Goal: Contribute content: Contribute content

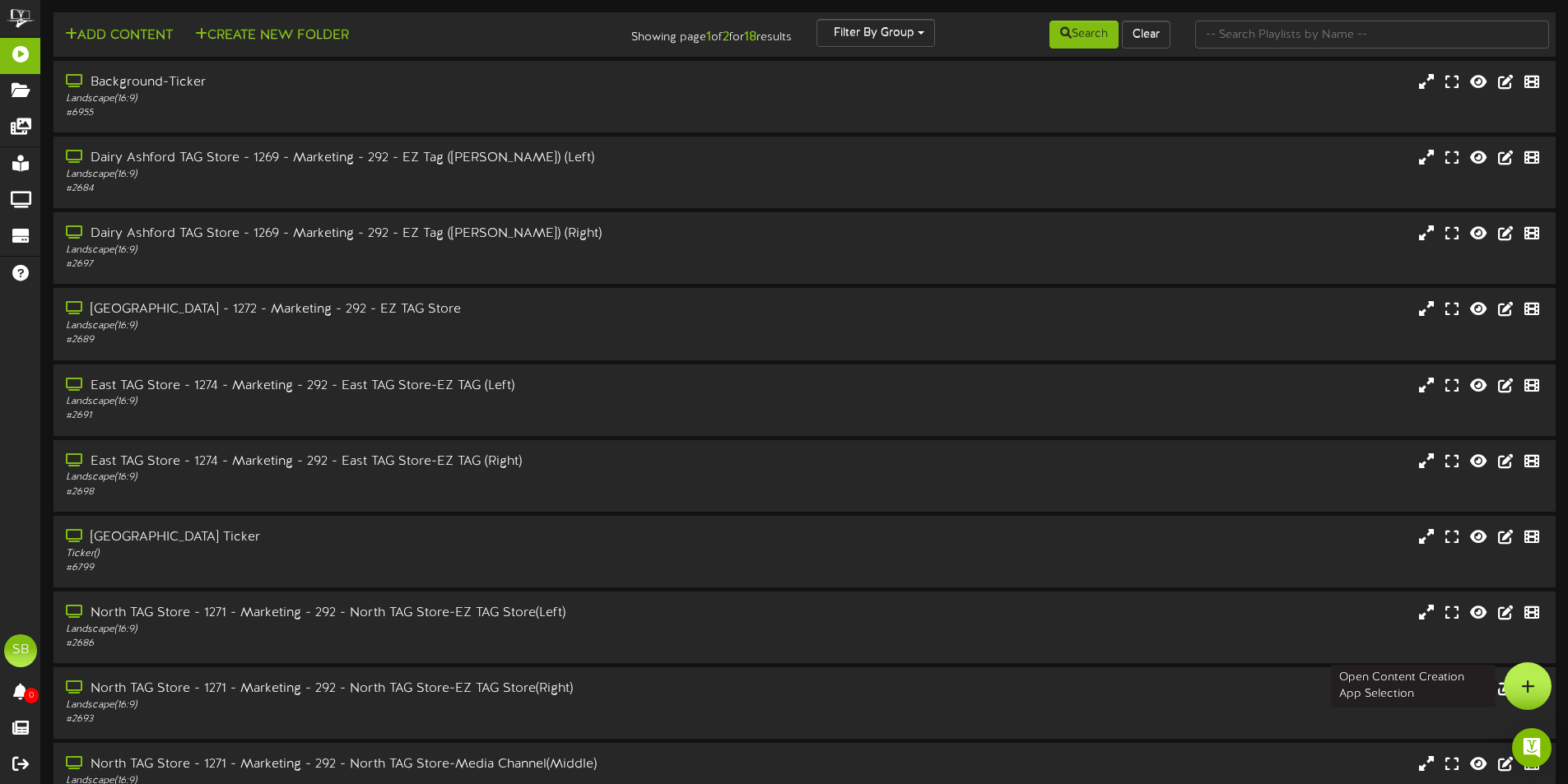
click at [1517, 678] on div at bounding box center [1528, 686] width 47 height 47
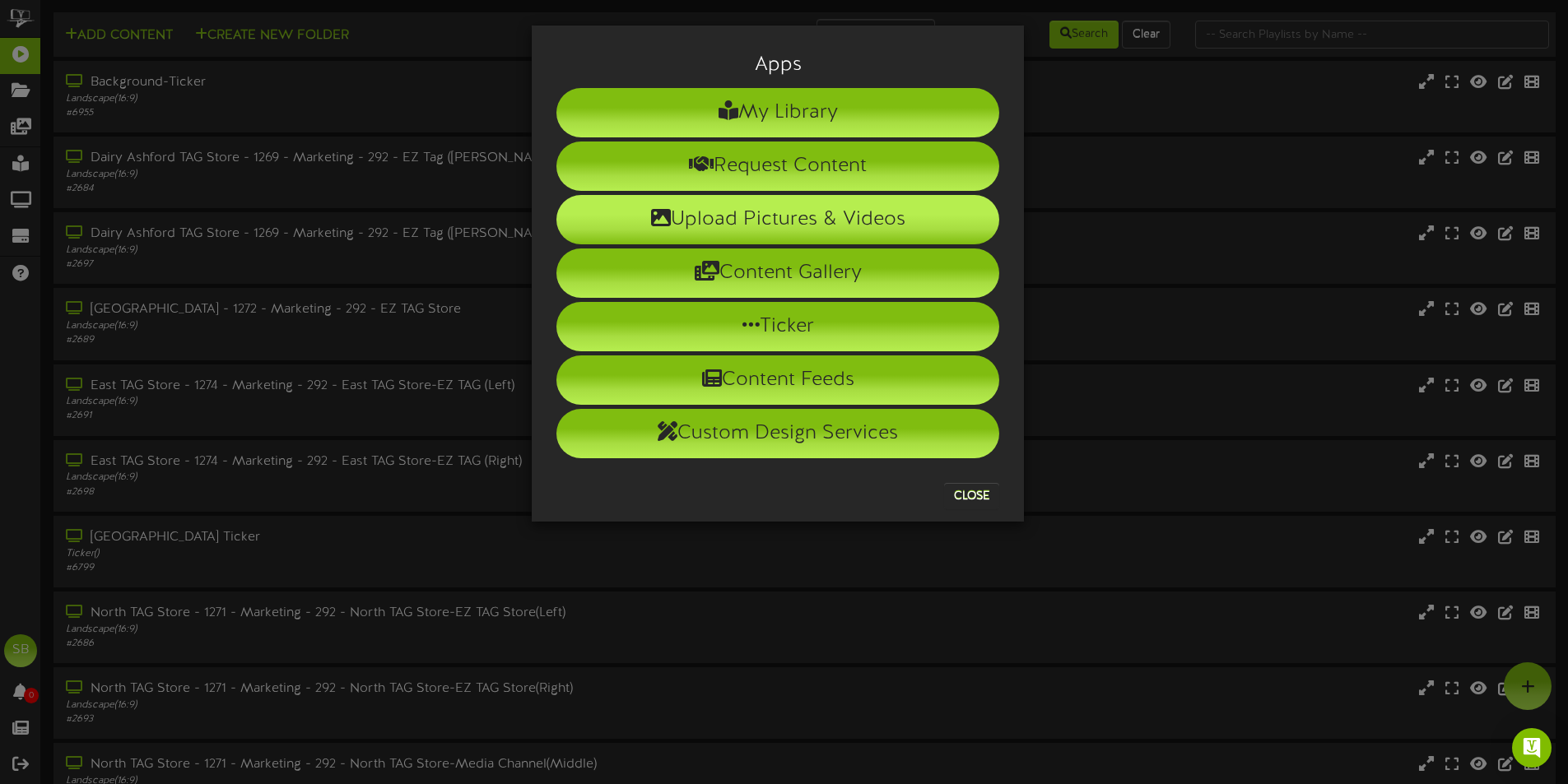
click at [868, 219] on li "Upload Pictures & Videos" at bounding box center [777, 220] width 442 height 49
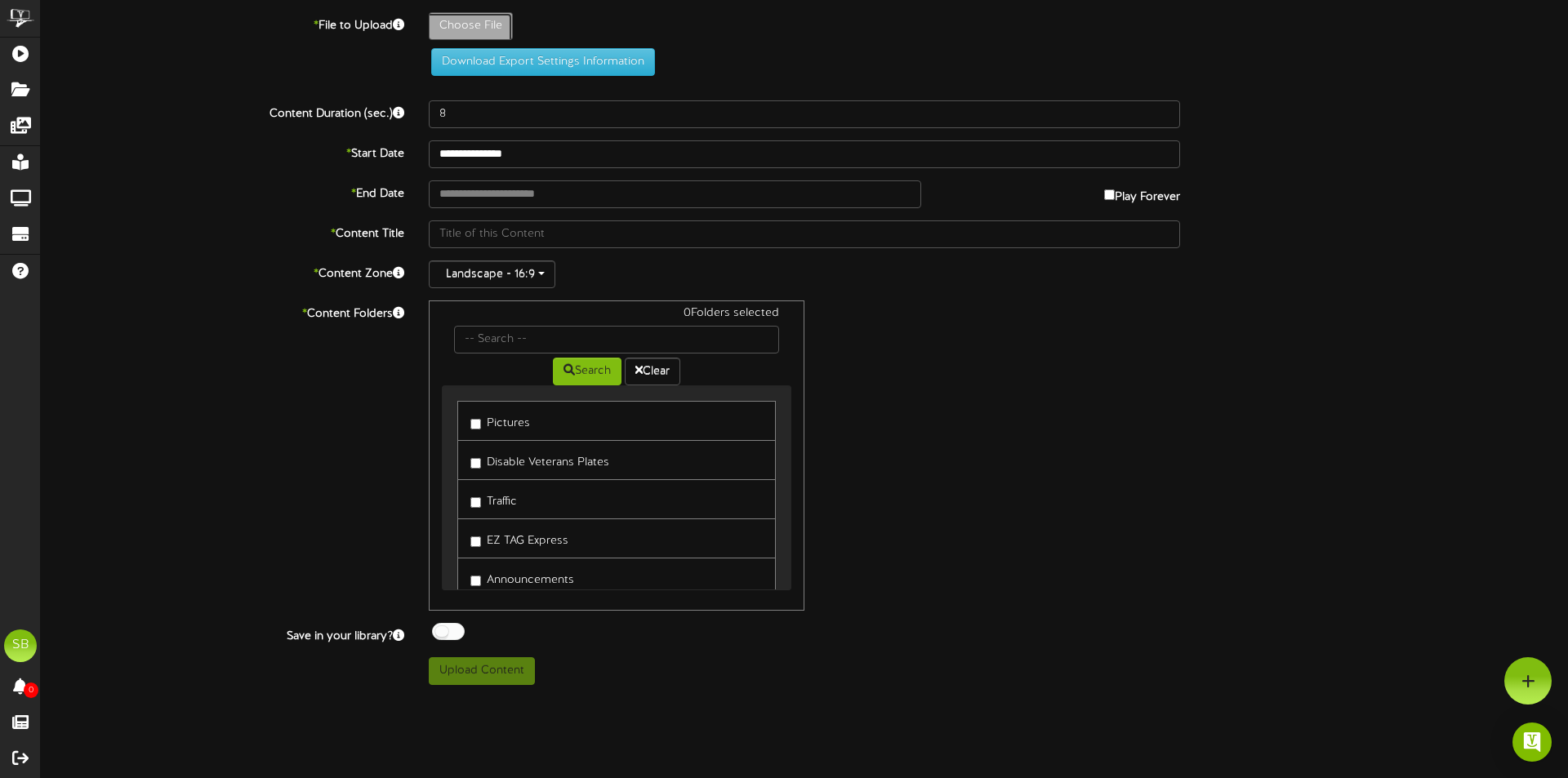
type input "**********"
type input "LaborDayClosure_Revel_Final"
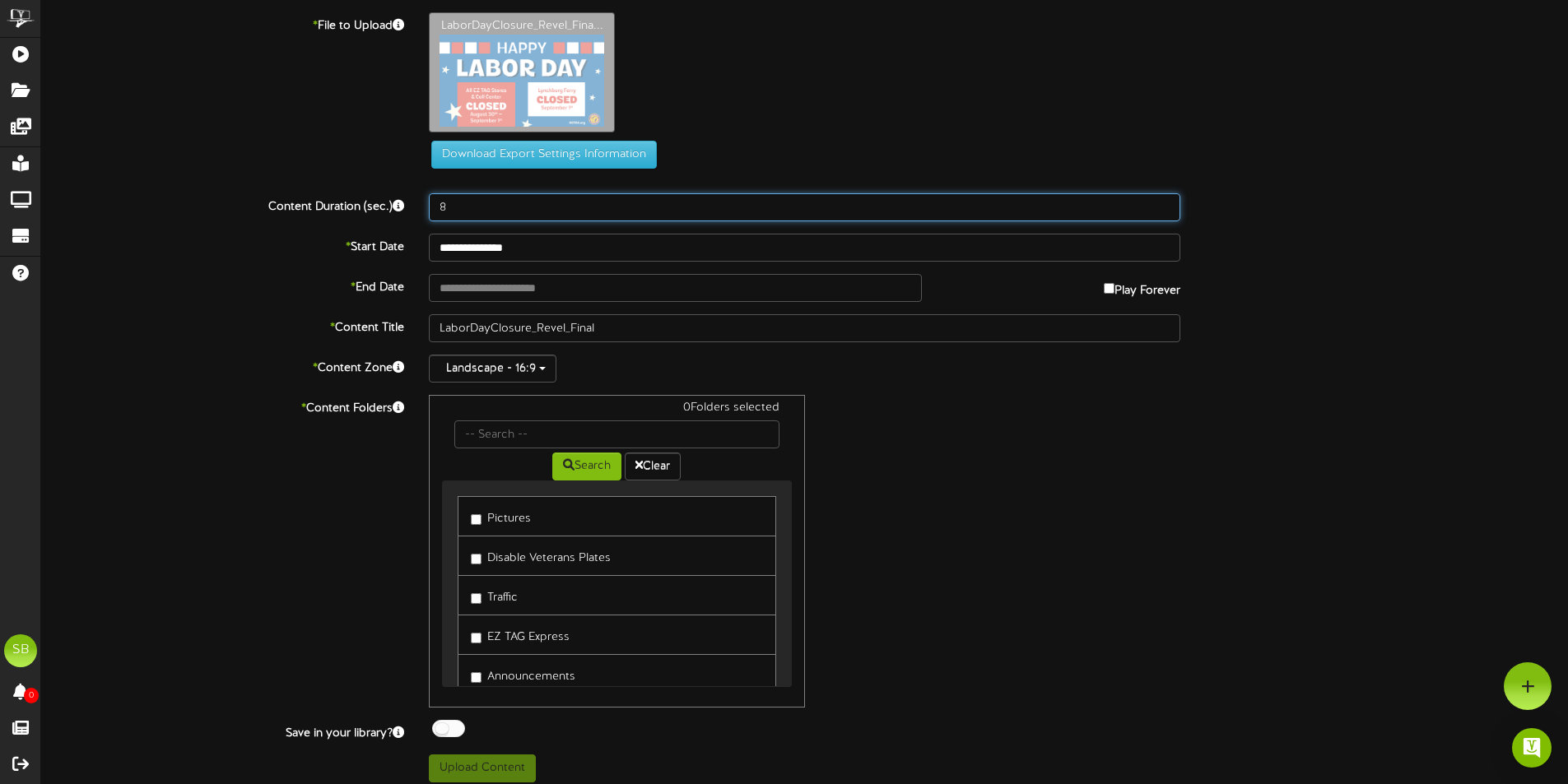
click at [508, 211] on input "8" at bounding box center [805, 207] width 752 height 28
type input "8"
type input "30"
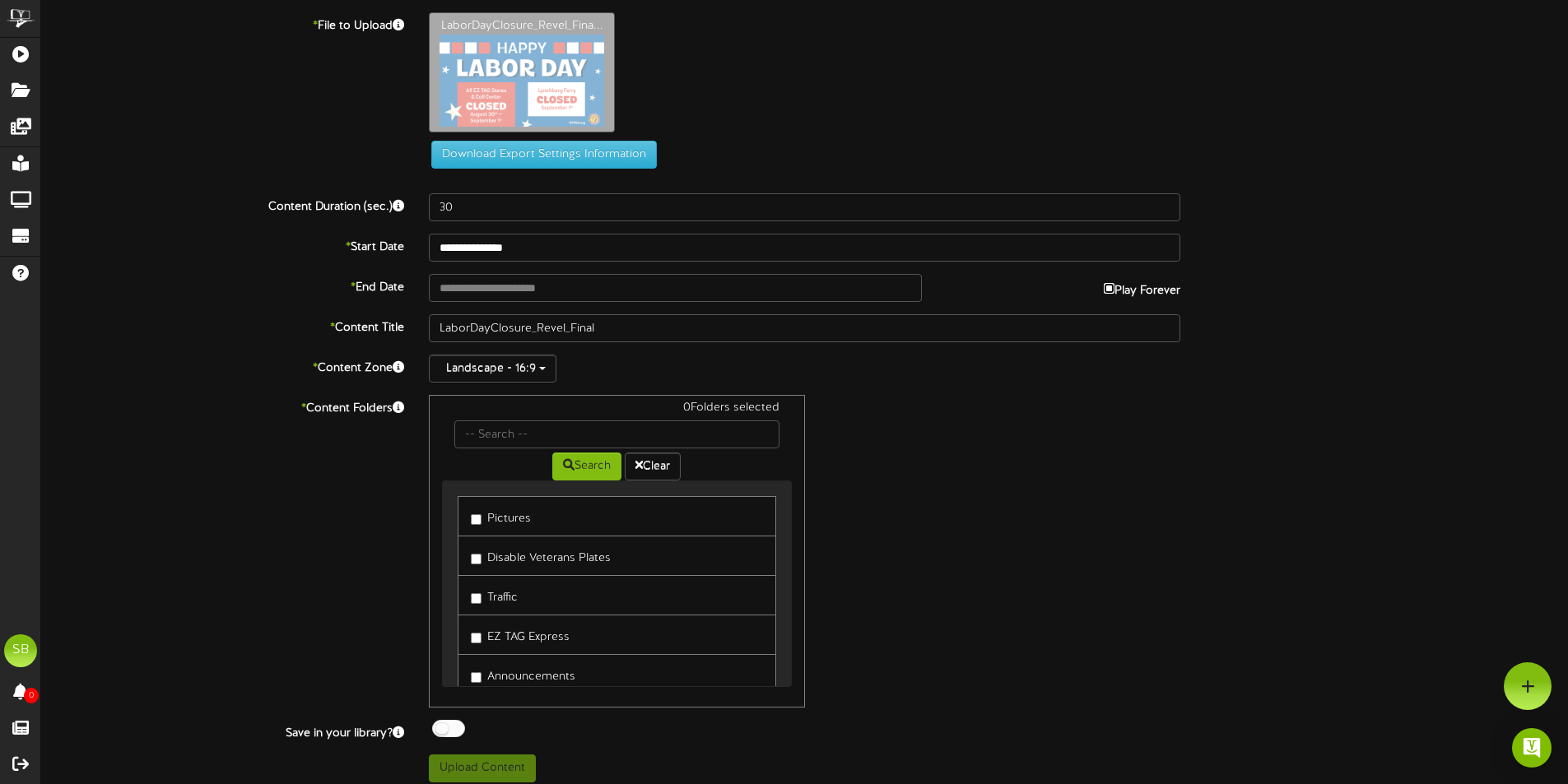
type input "**********"
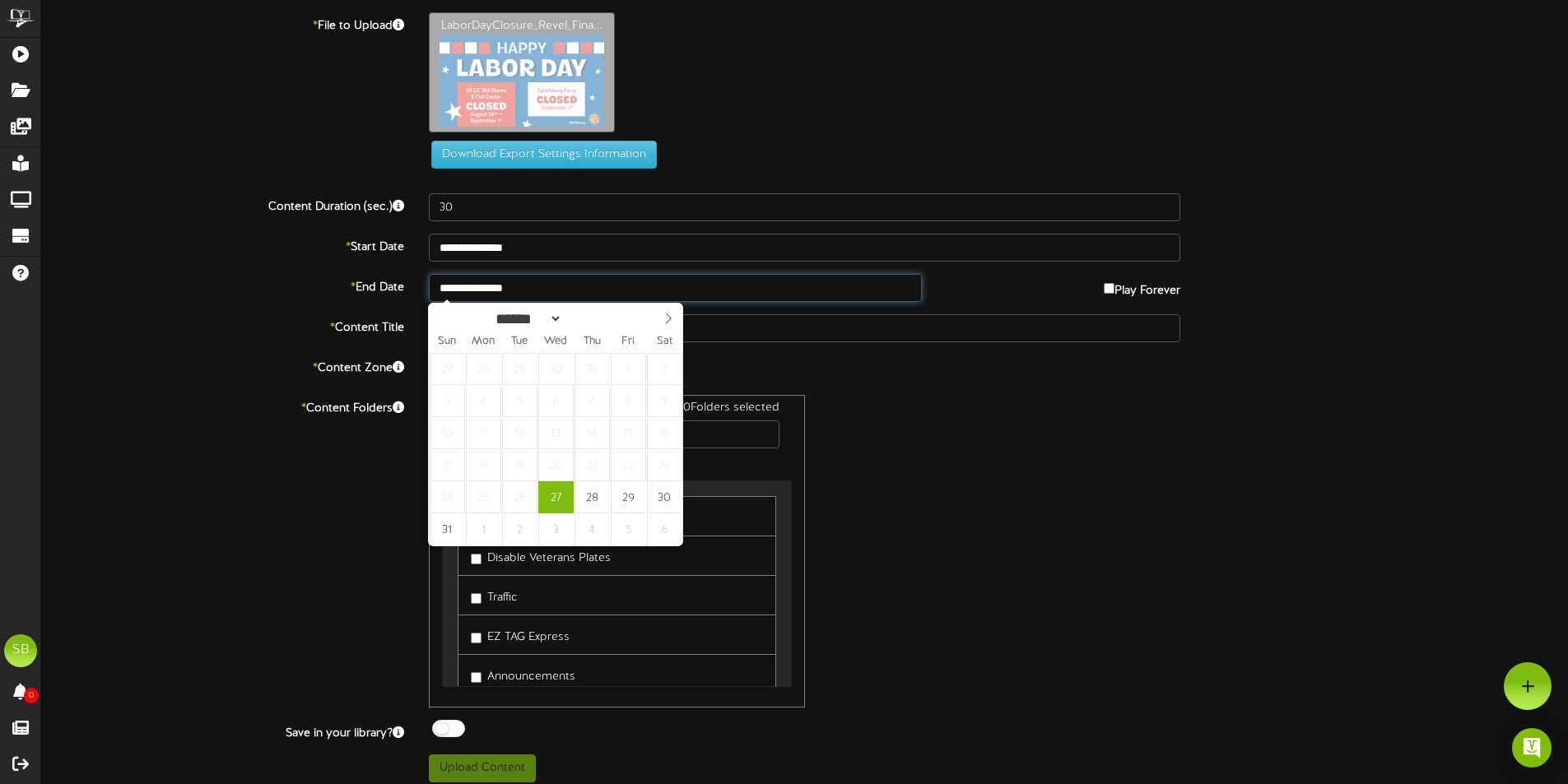
click at [545, 295] on input "**********" at bounding box center [675, 287] width 493 height 28
select select "*"
click at [671, 307] on span at bounding box center [668, 317] width 28 height 28
type input "**********"
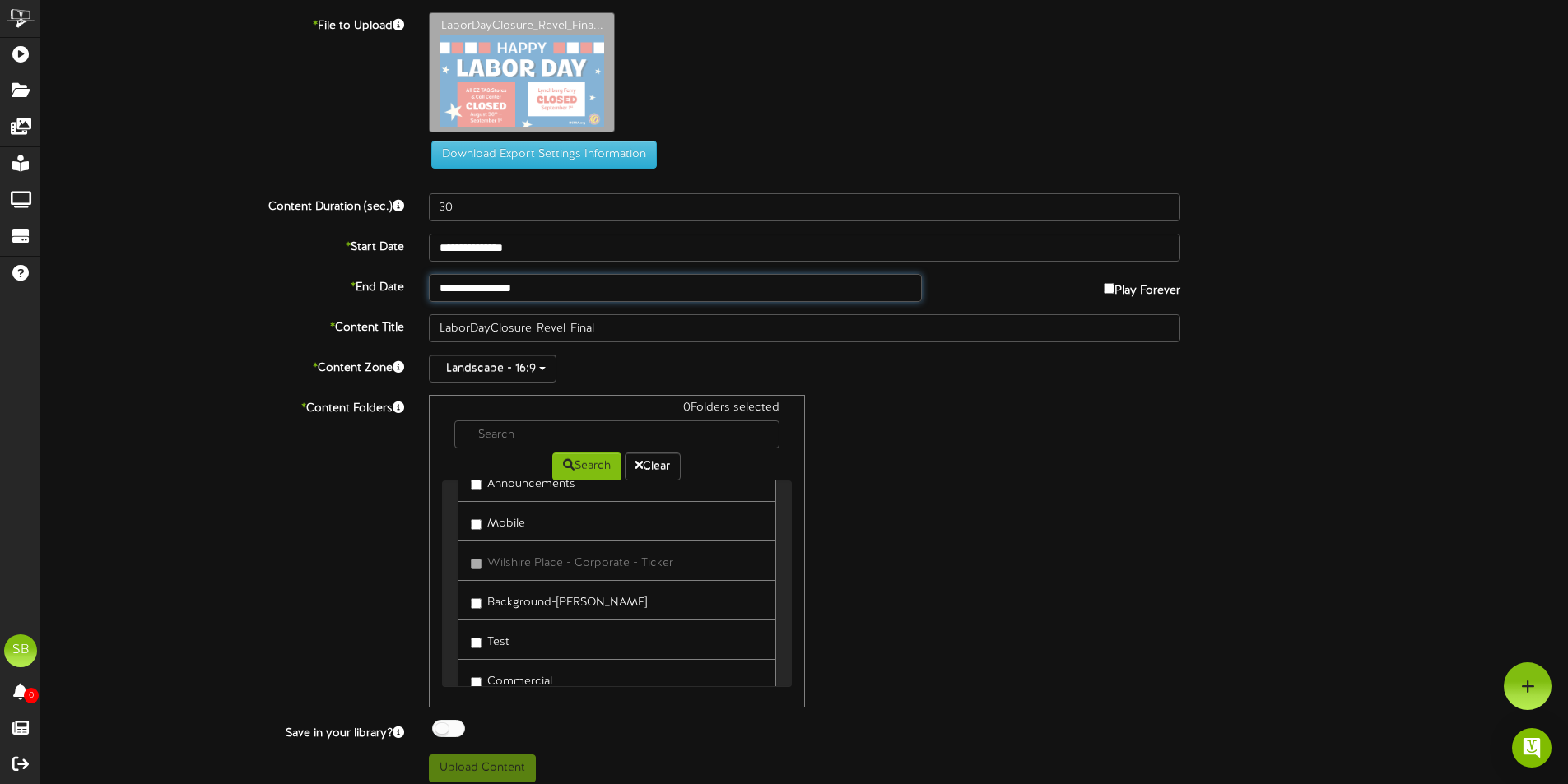
scroll to position [164, 0]
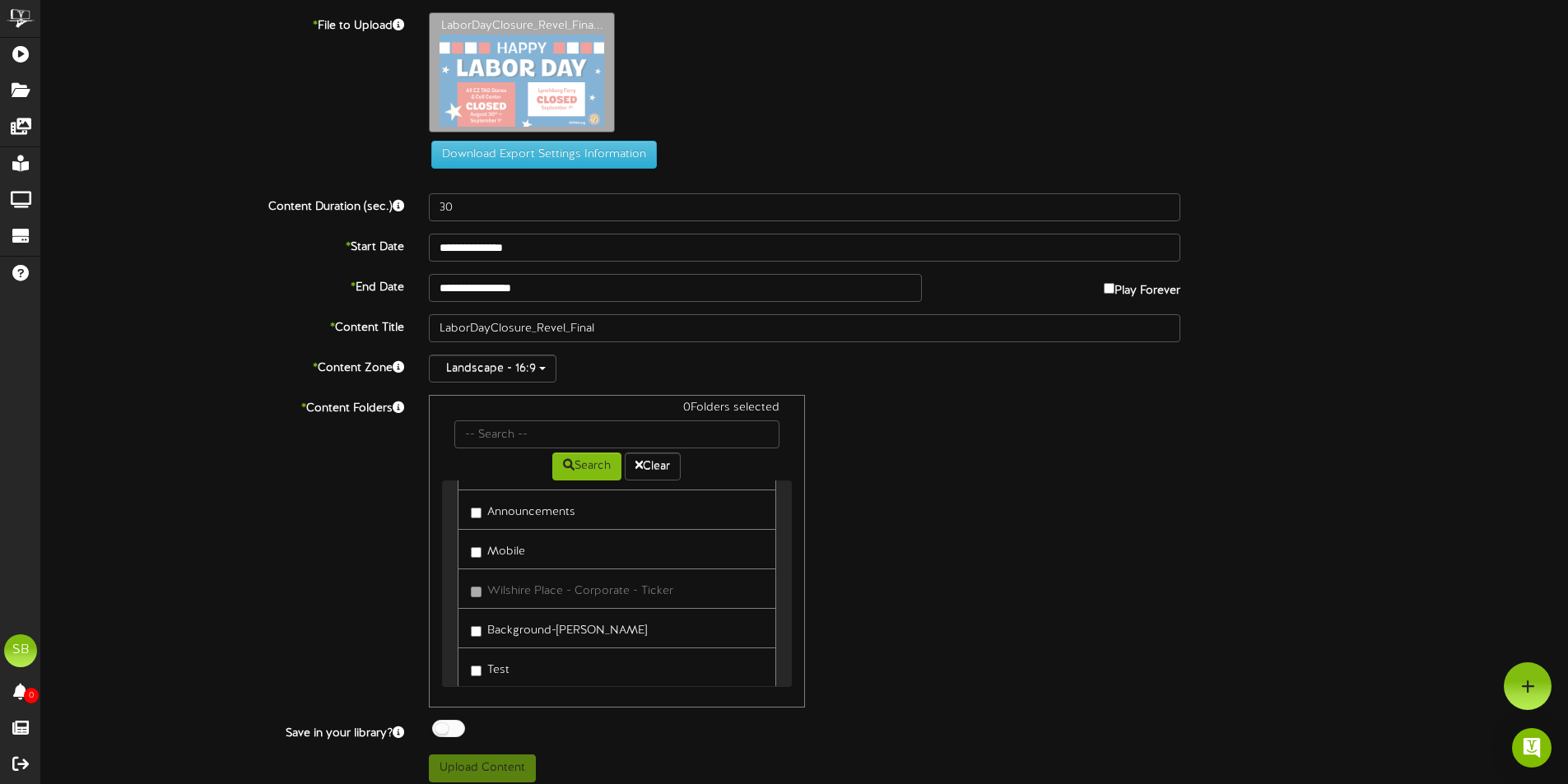
click at [499, 514] on label "Announcements" at bounding box center [523, 510] width 105 height 22
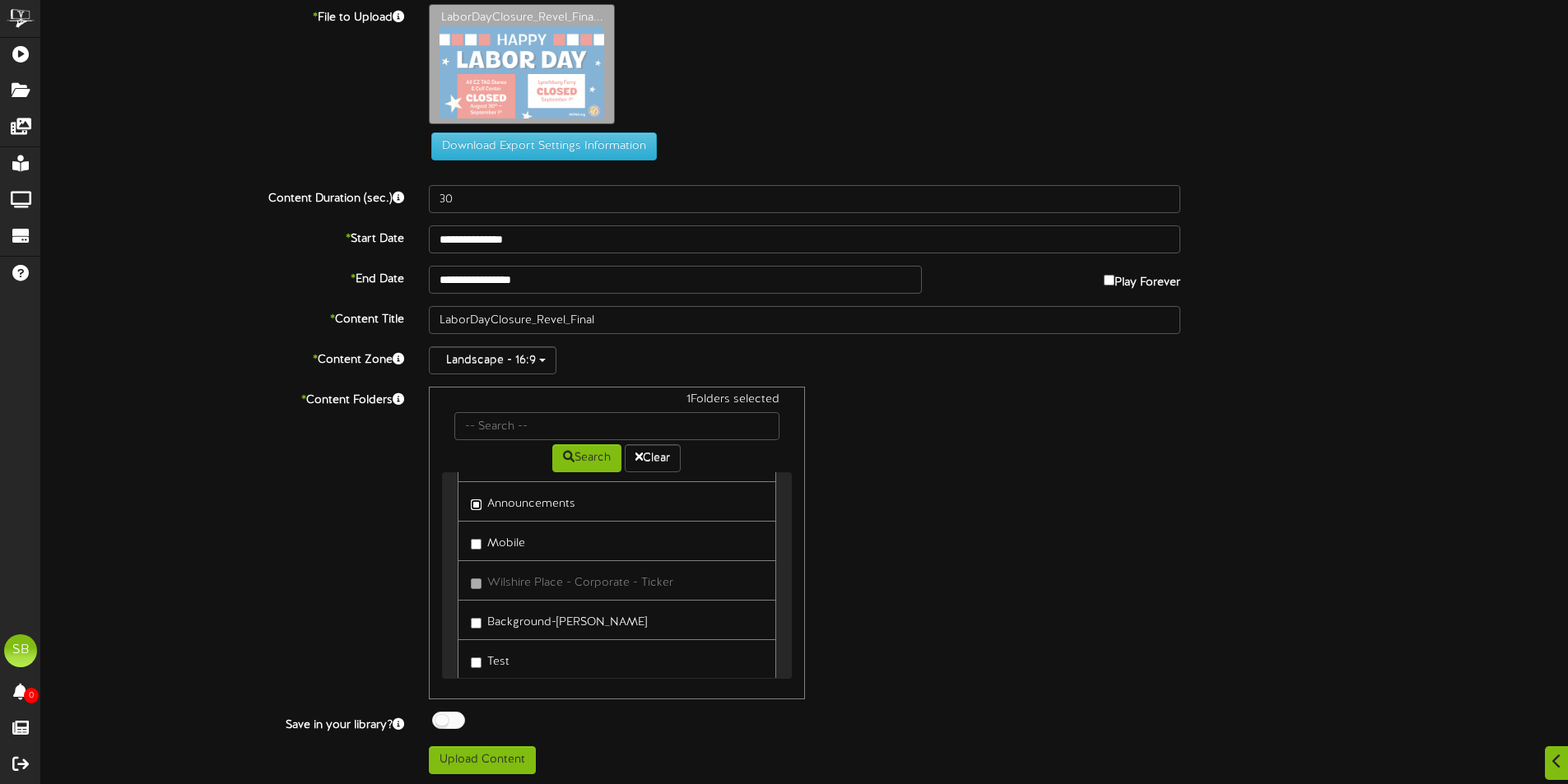
scroll to position [11, 0]
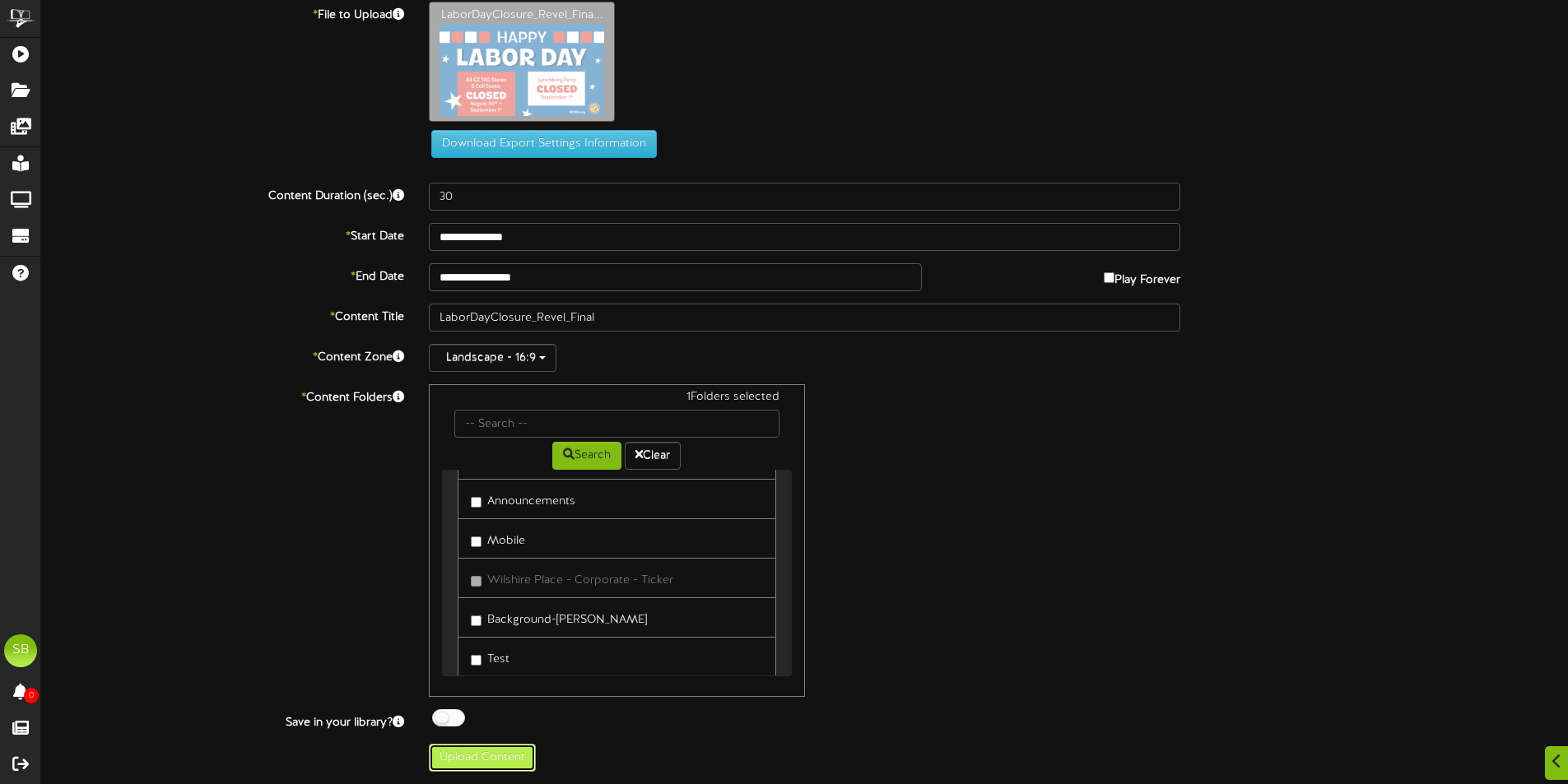
click at [484, 754] on button "Upload Content" at bounding box center [482, 758] width 107 height 28
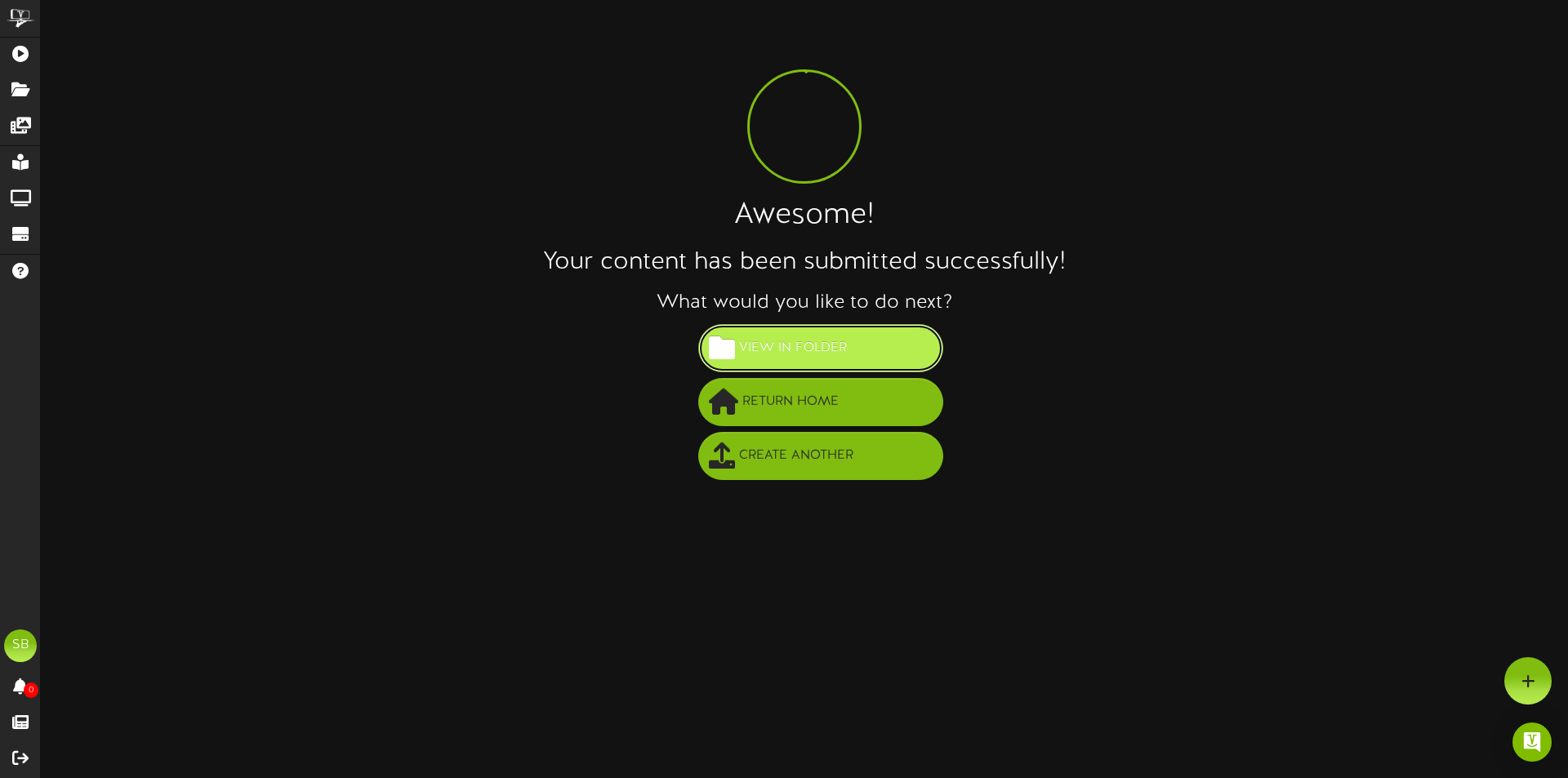
click at [849, 327] on button "View in Folder" at bounding box center [821, 347] width 245 height 48
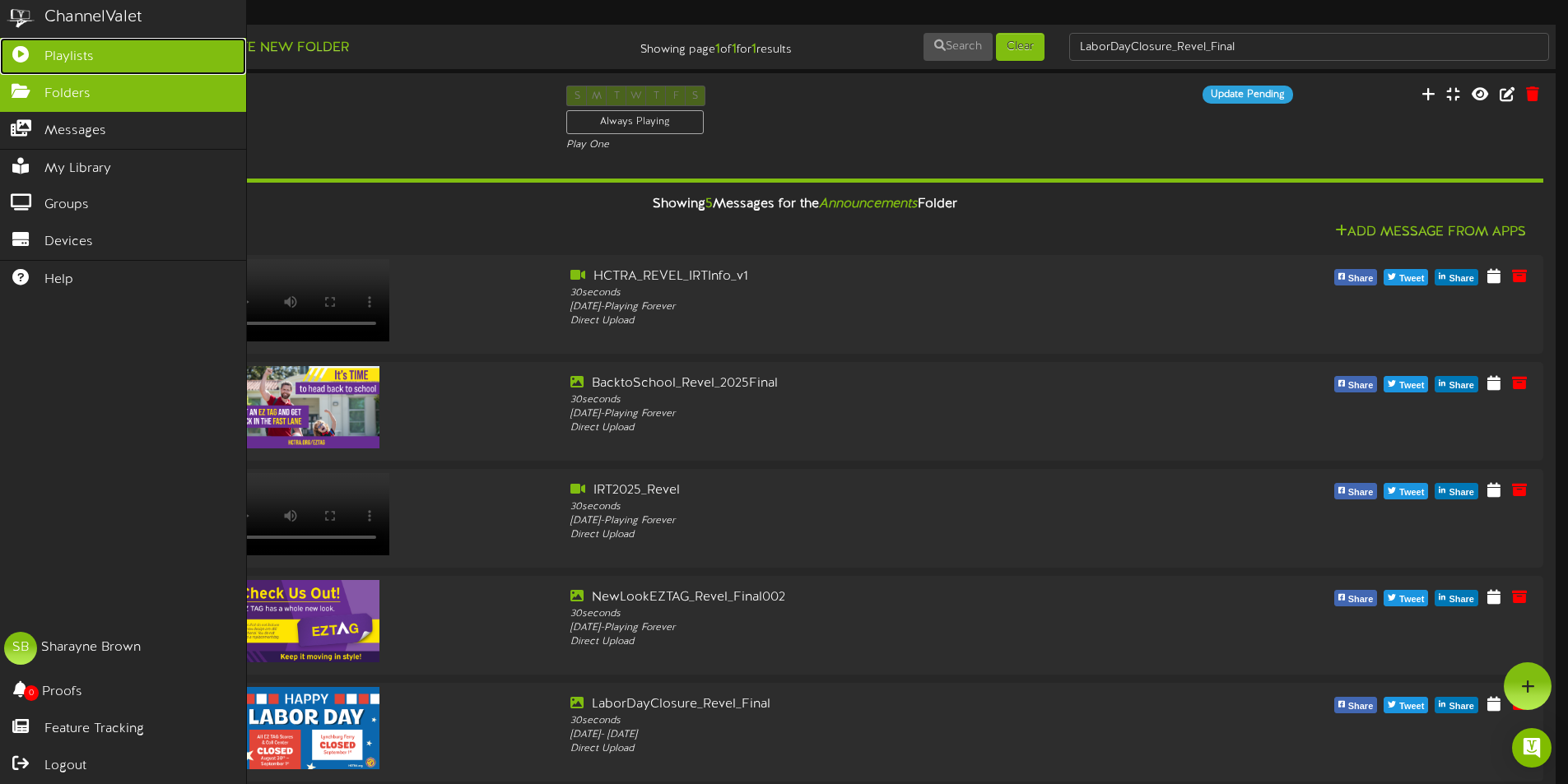
click at [55, 61] on span "Playlists" at bounding box center [69, 57] width 49 height 19
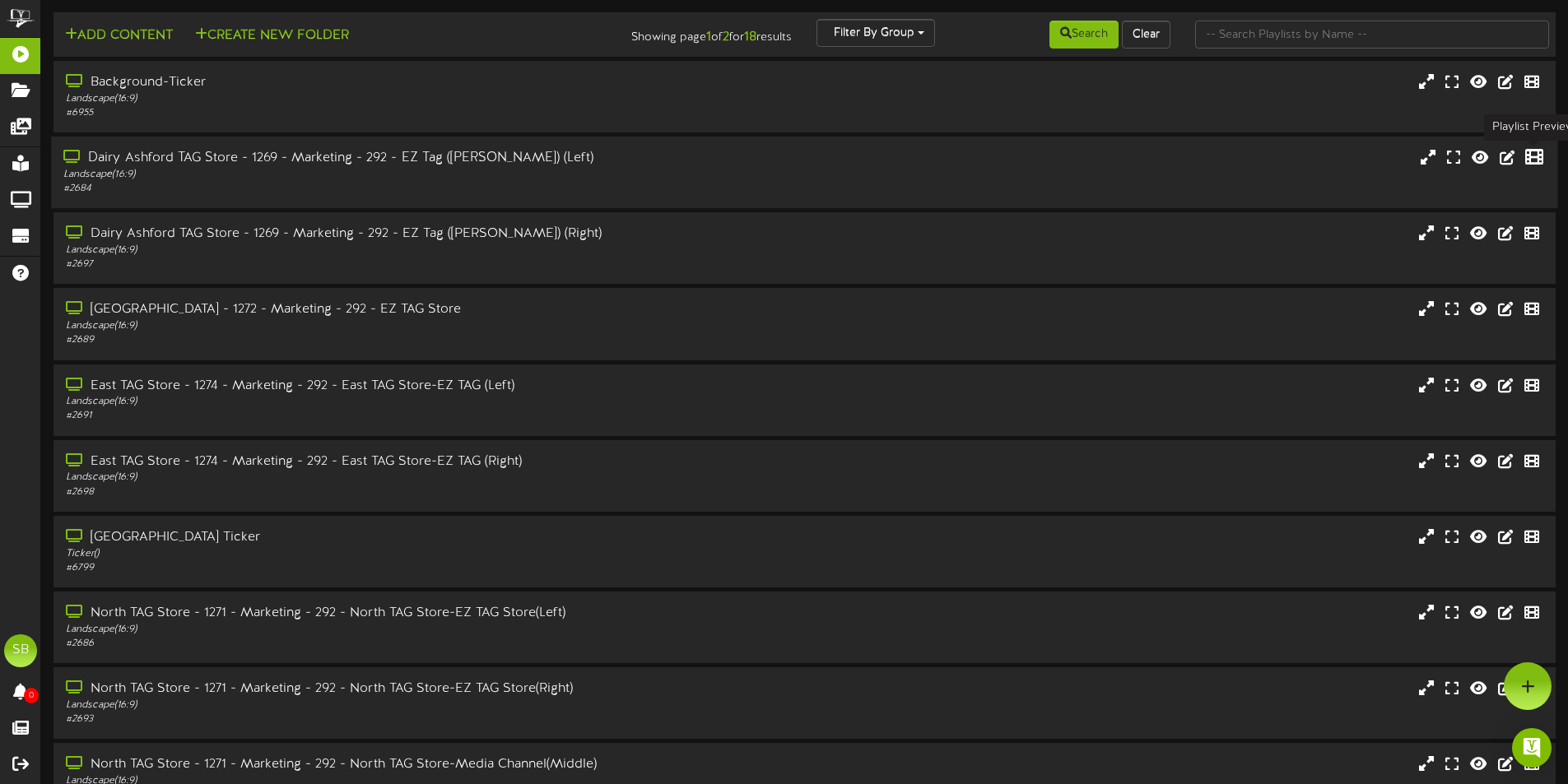
click at [1528, 159] on icon at bounding box center [1534, 157] width 18 height 18
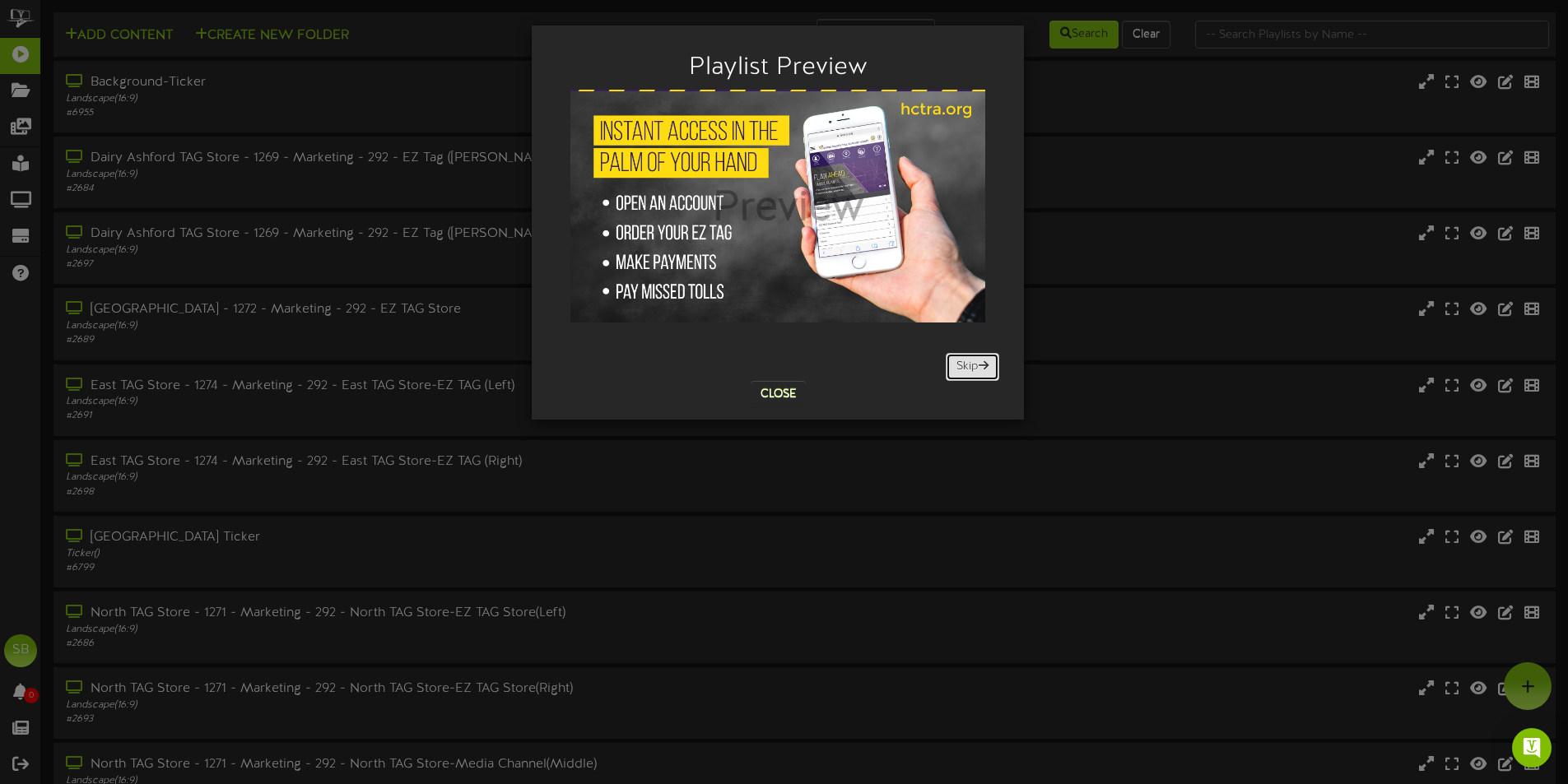
click at [966, 374] on button "Skip" at bounding box center [972, 366] width 54 height 28
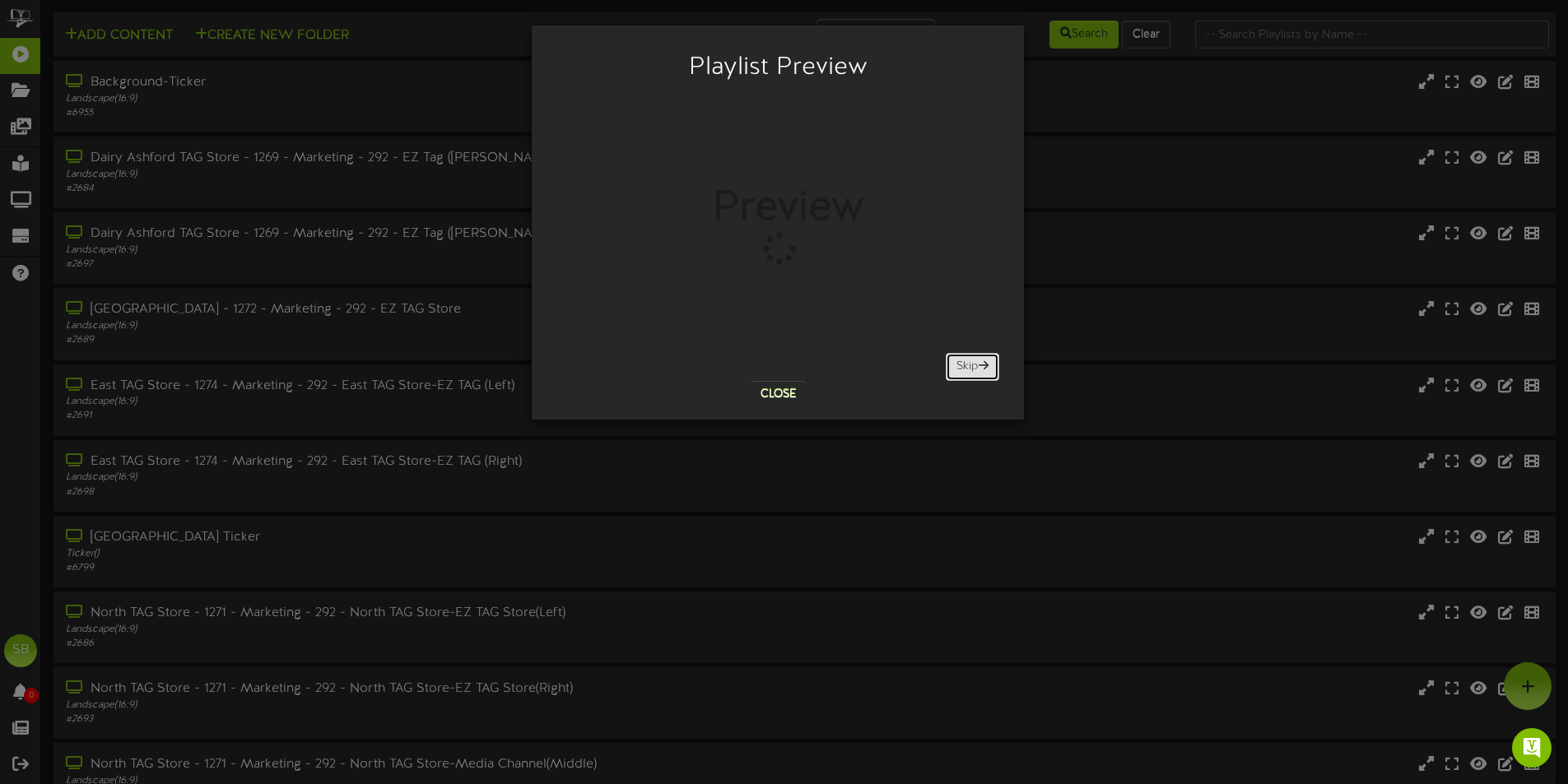
click at [966, 374] on button "Skip" at bounding box center [972, 366] width 54 height 28
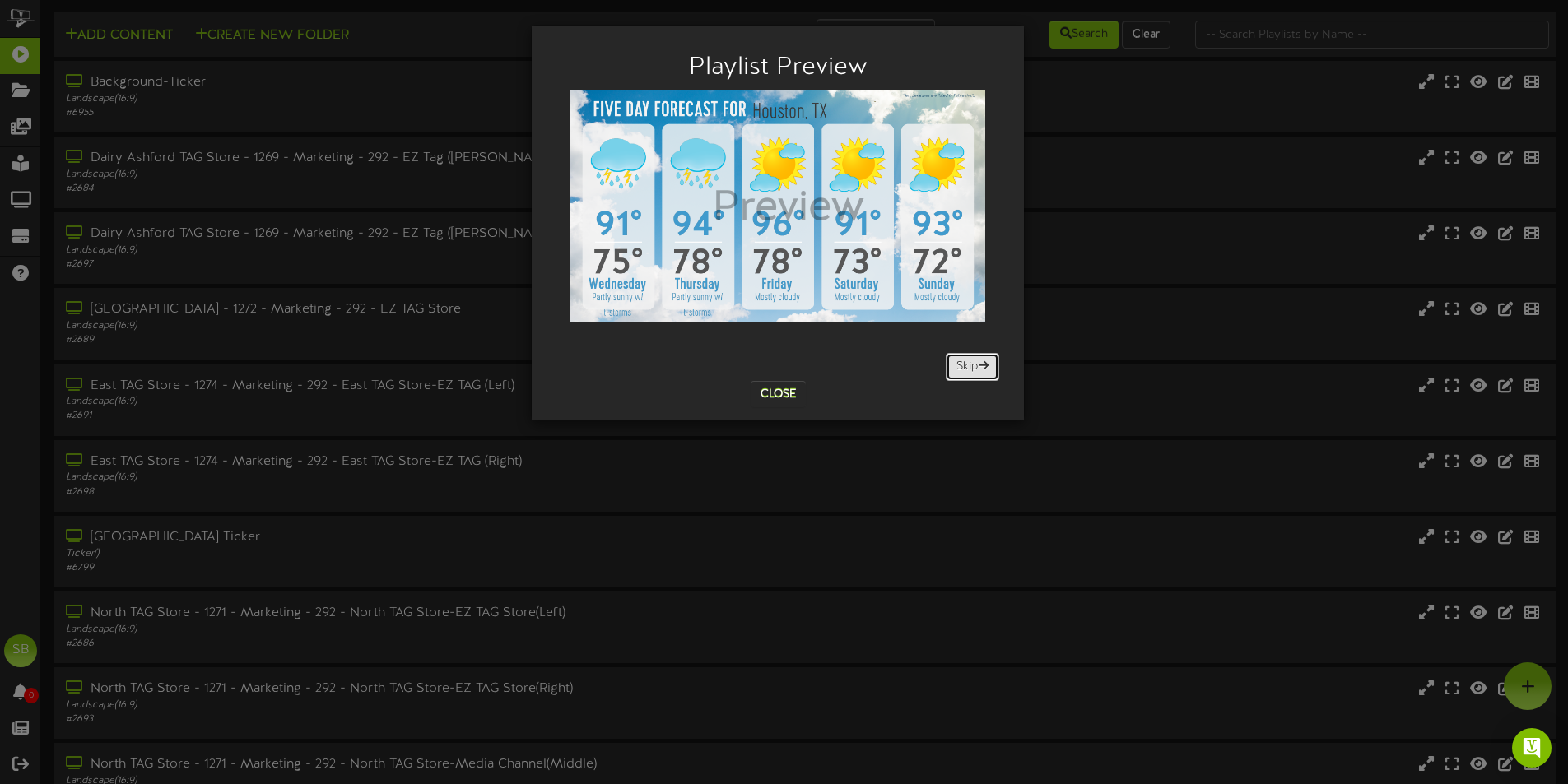
click at [966, 374] on button "Skip" at bounding box center [972, 366] width 54 height 28
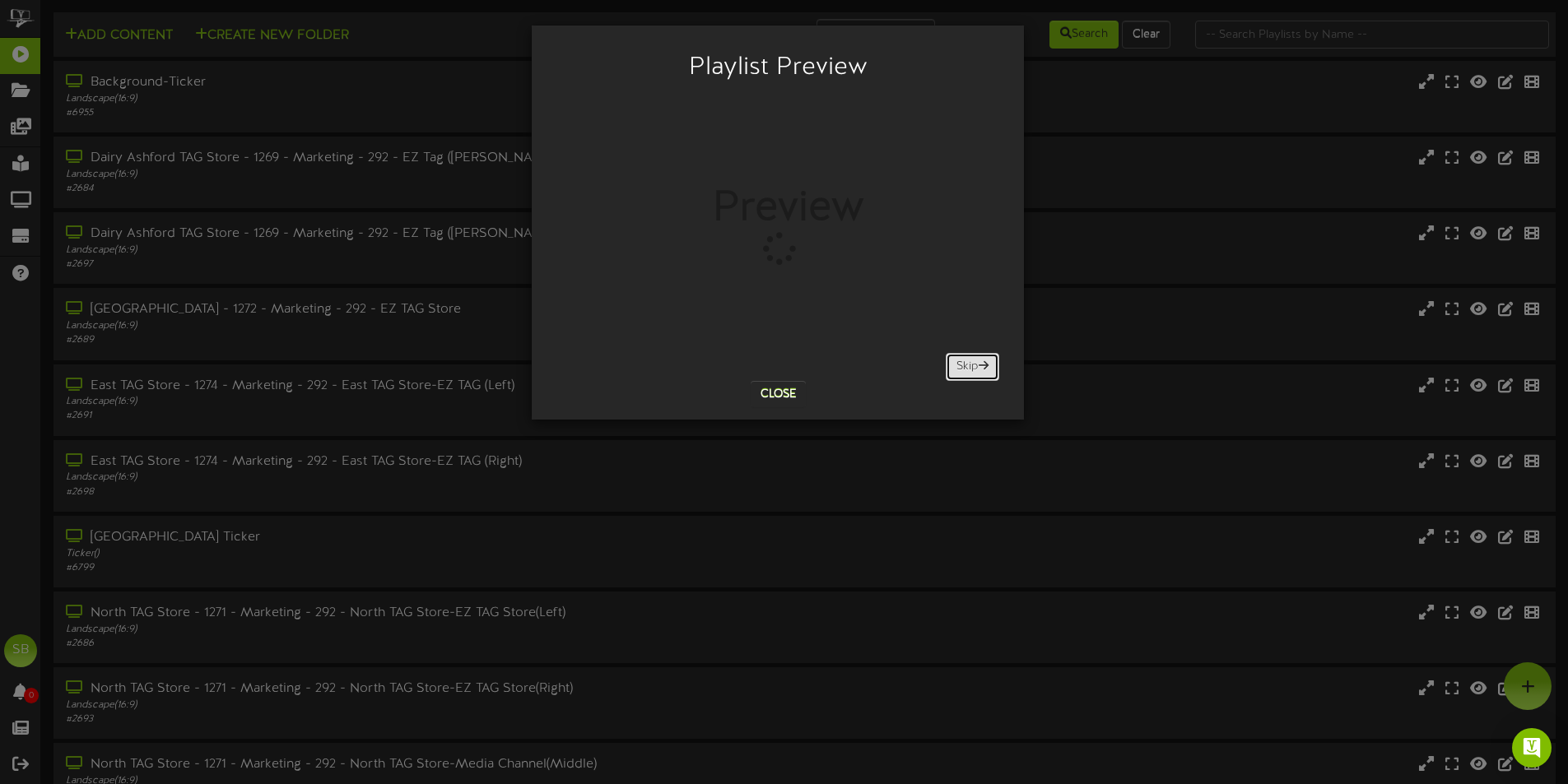
click at [966, 374] on button "Skip" at bounding box center [972, 366] width 54 height 28
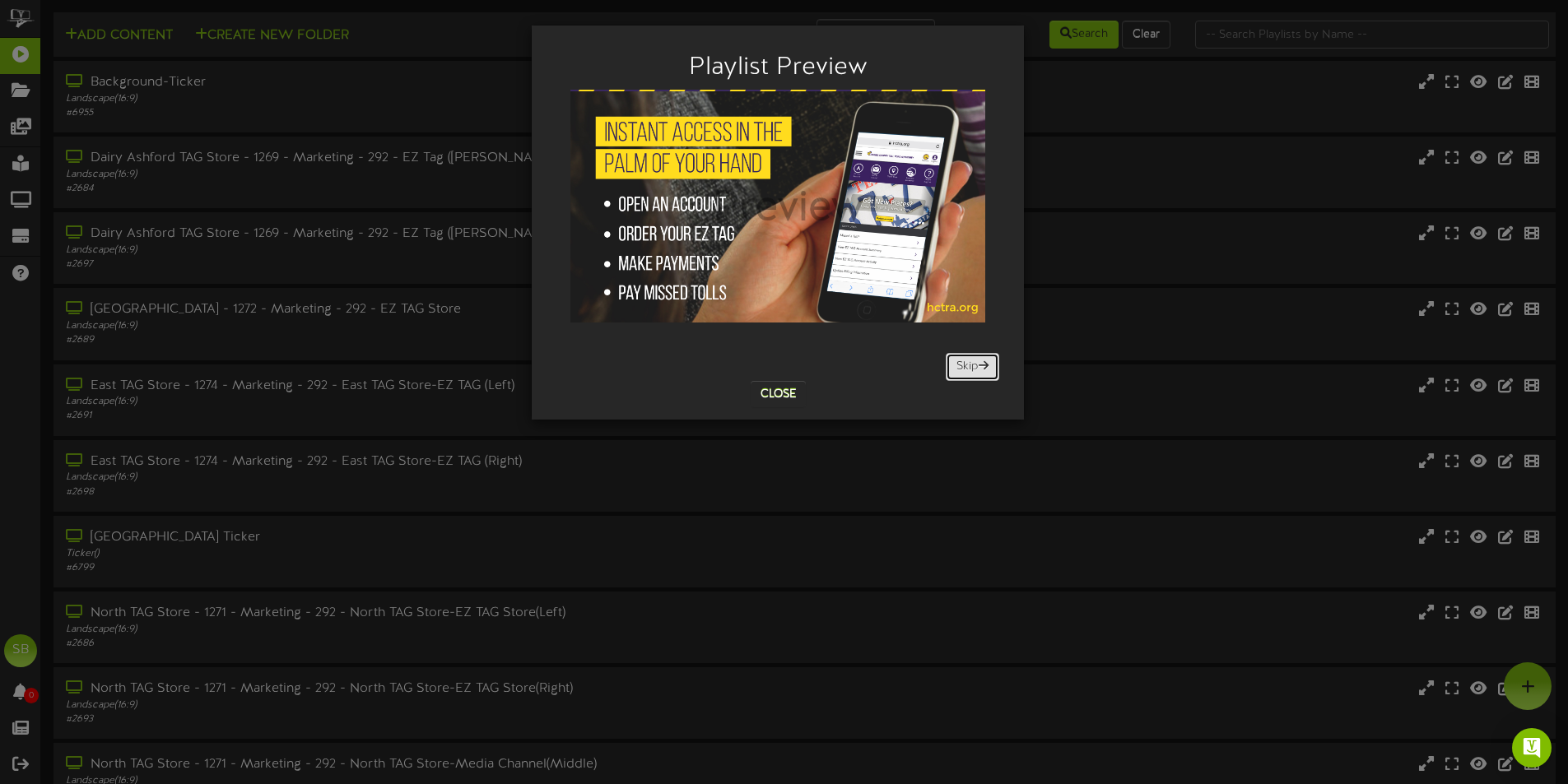
click at [966, 374] on button "Skip" at bounding box center [972, 366] width 54 height 28
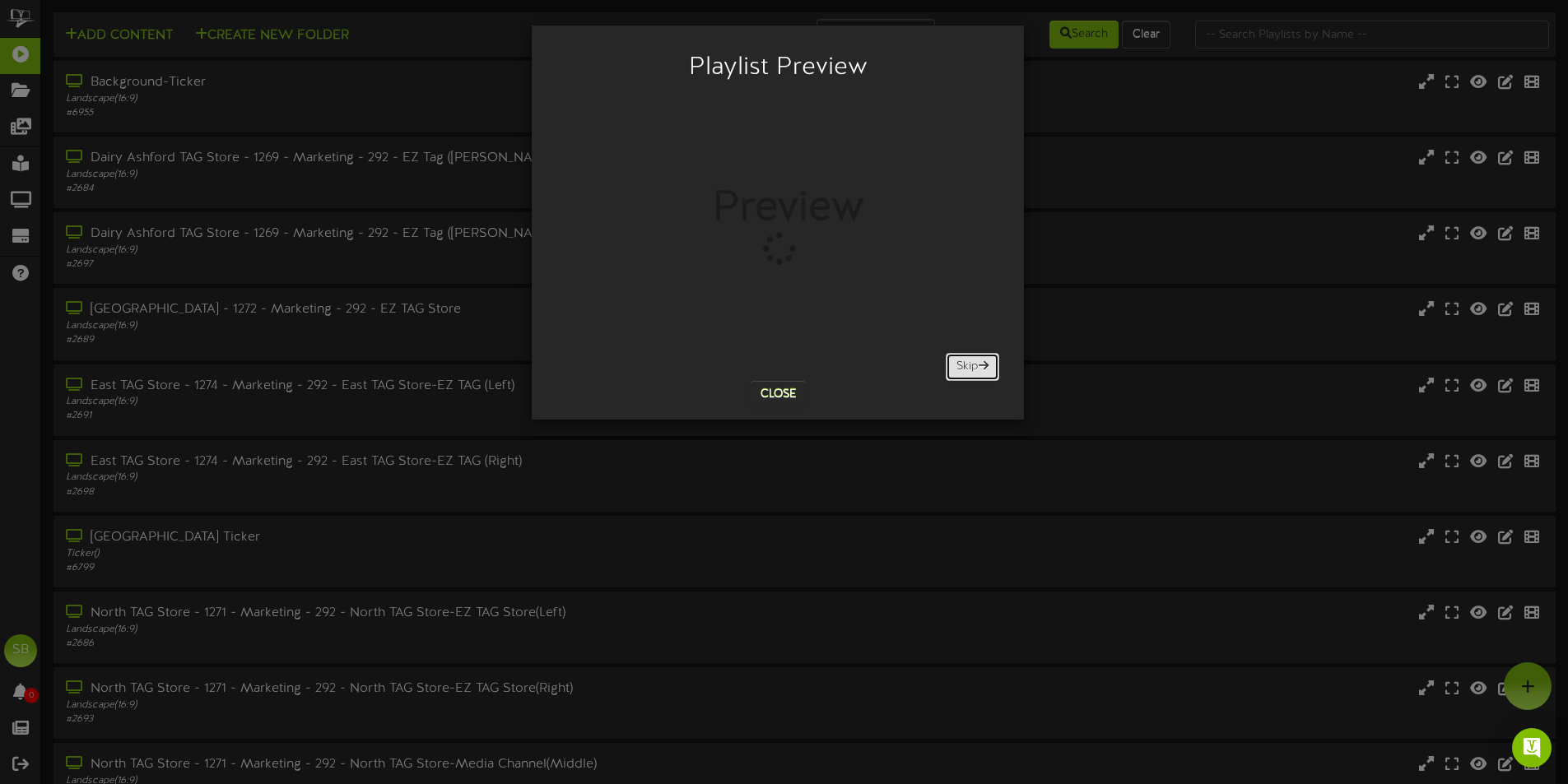
click at [966, 374] on button "Skip" at bounding box center [972, 366] width 54 height 28
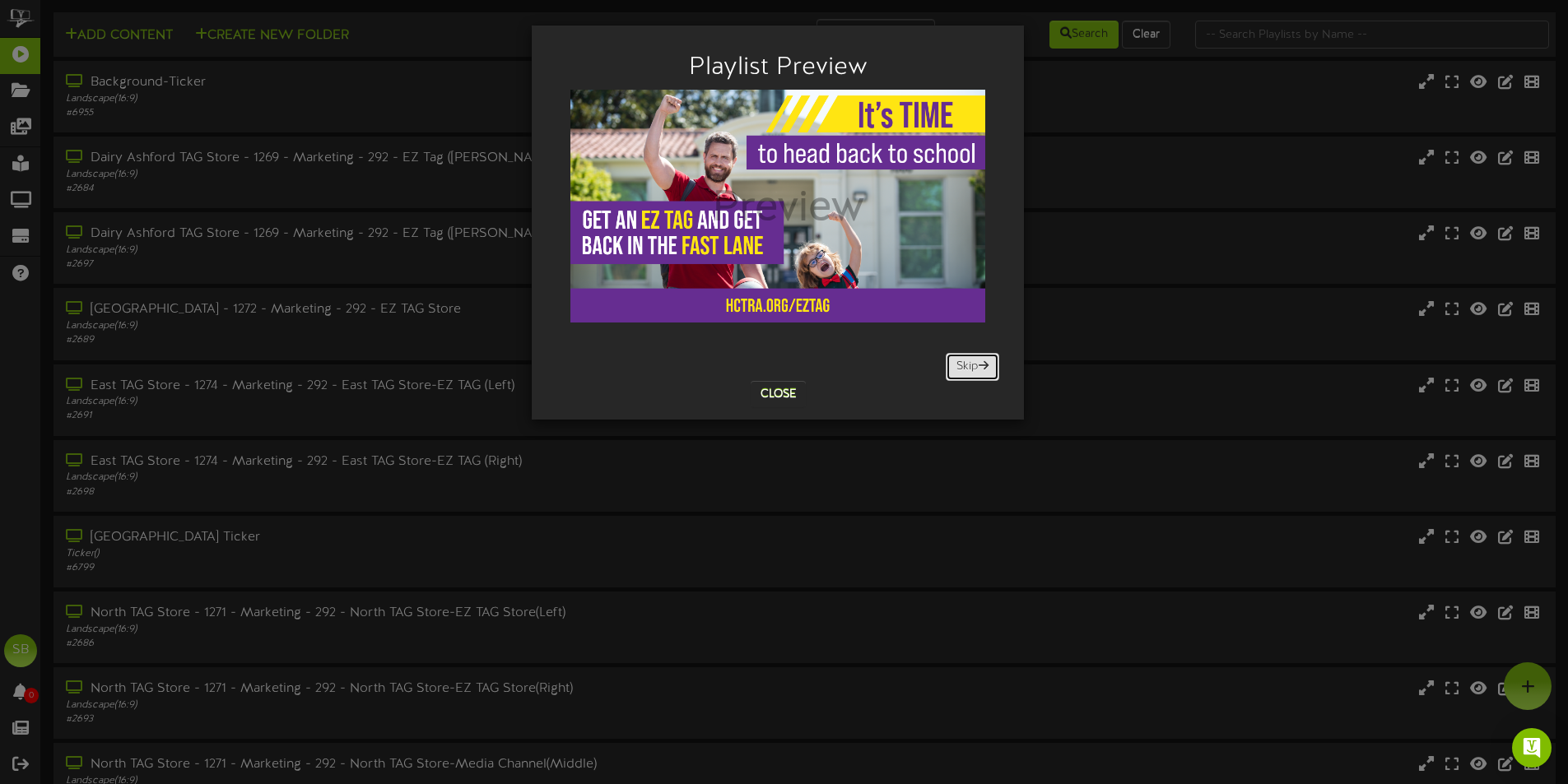
click at [966, 374] on button "Skip" at bounding box center [972, 366] width 54 height 28
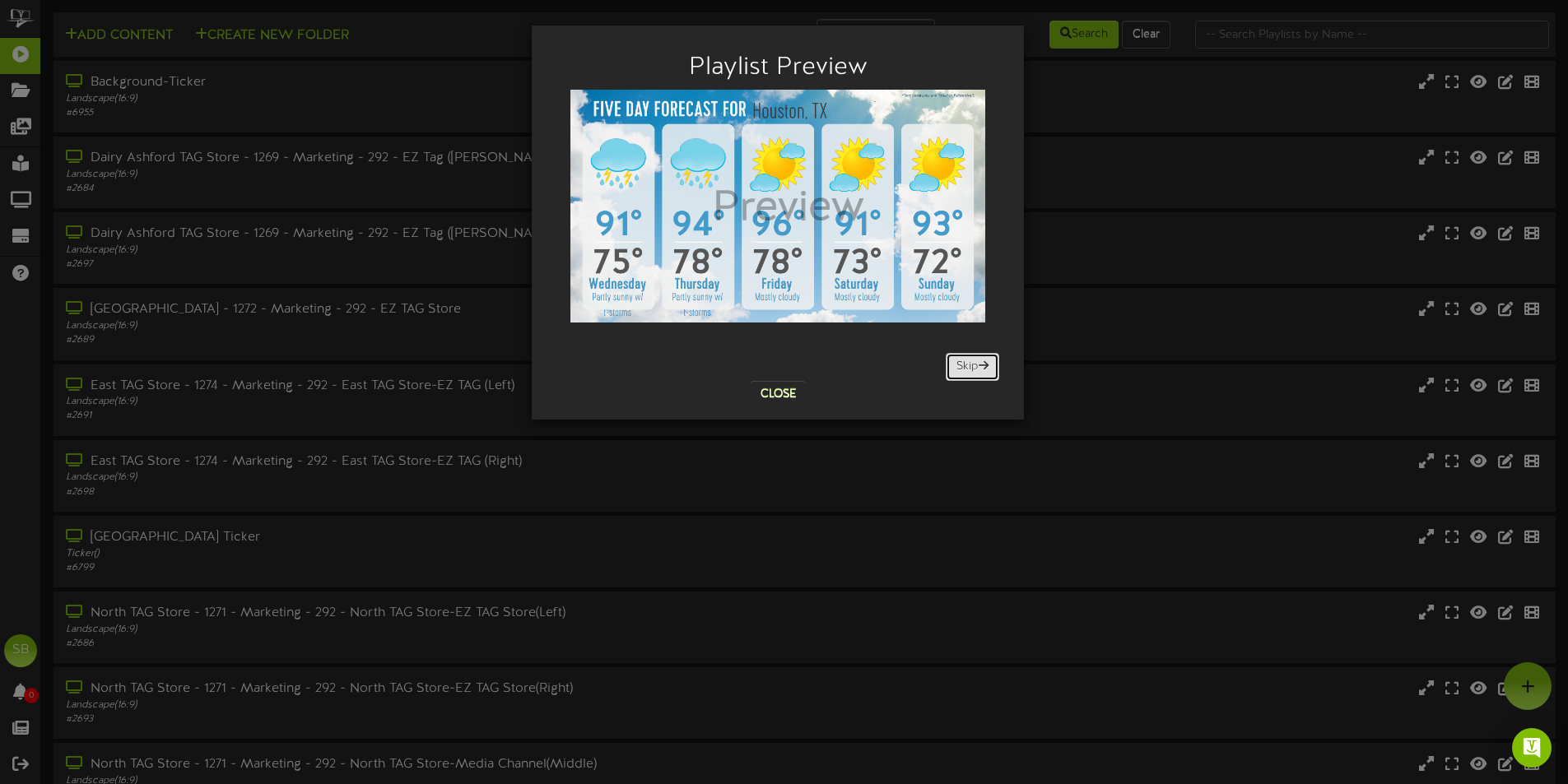
click at [966, 374] on button "Skip" at bounding box center [972, 366] width 54 height 28
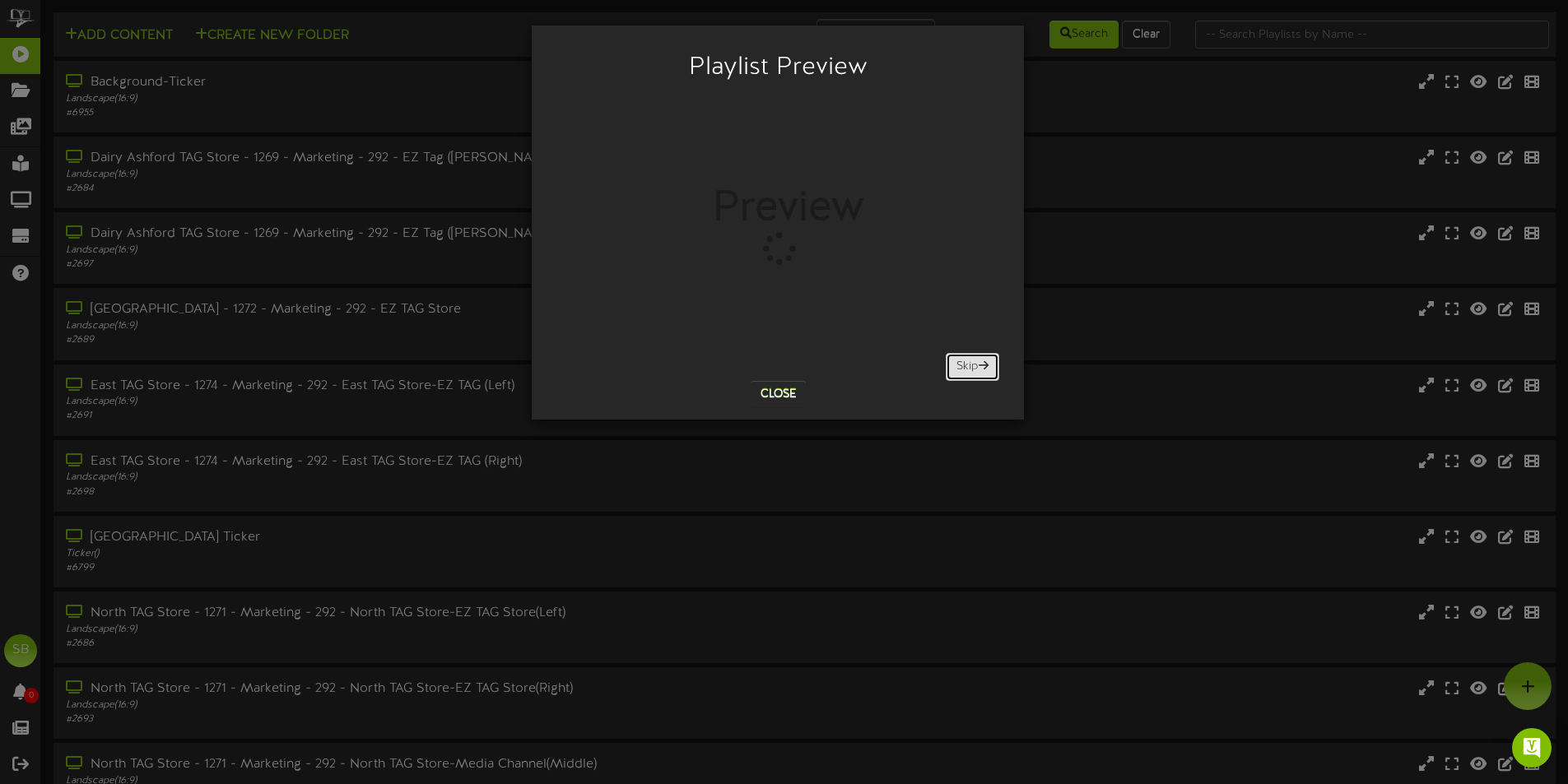
click at [966, 374] on button "Skip" at bounding box center [972, 366] width 54 height 28
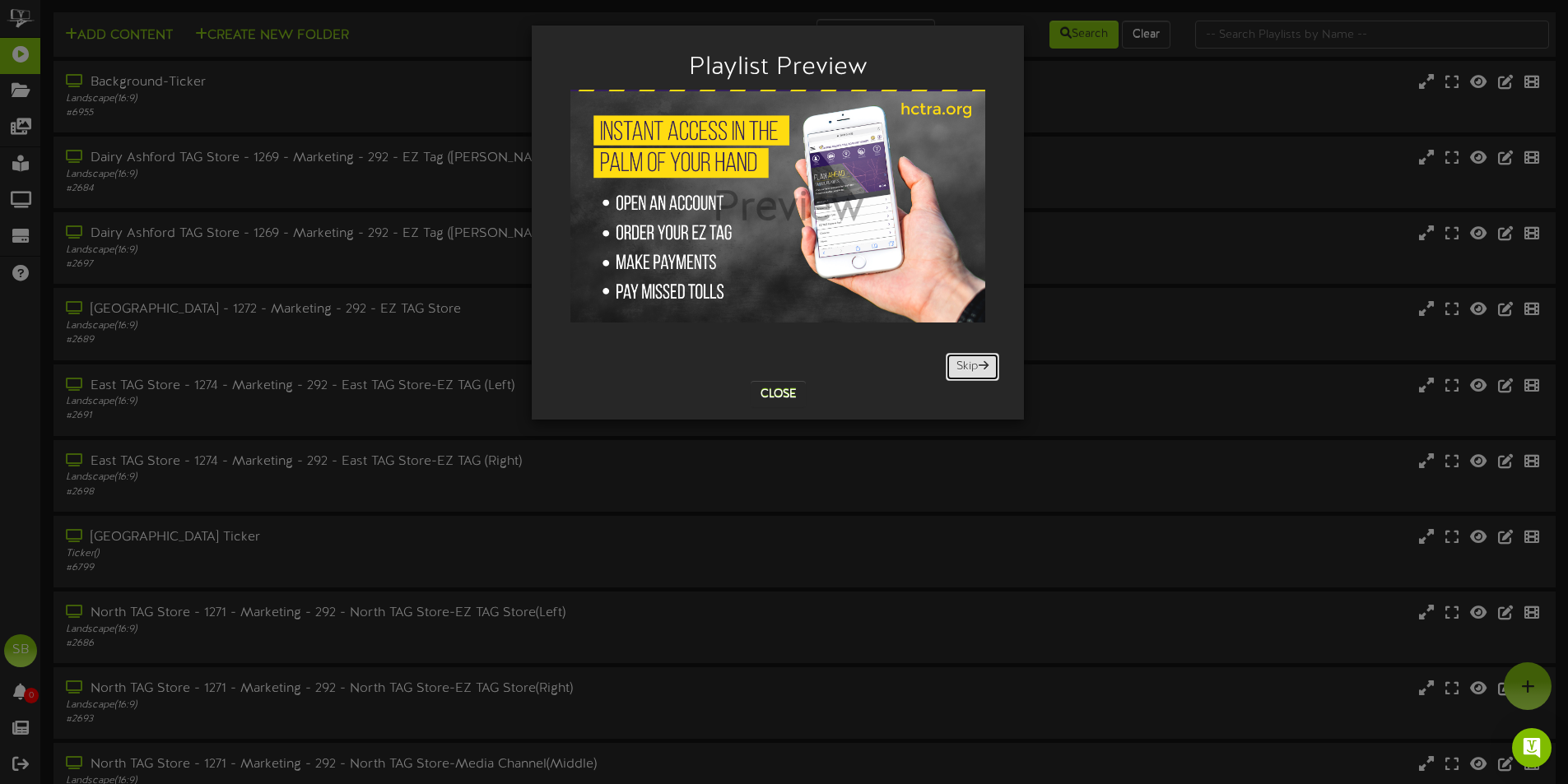
click at [966, 374] on button "Skip" at bounding box center [972, 366] width 54 height 28
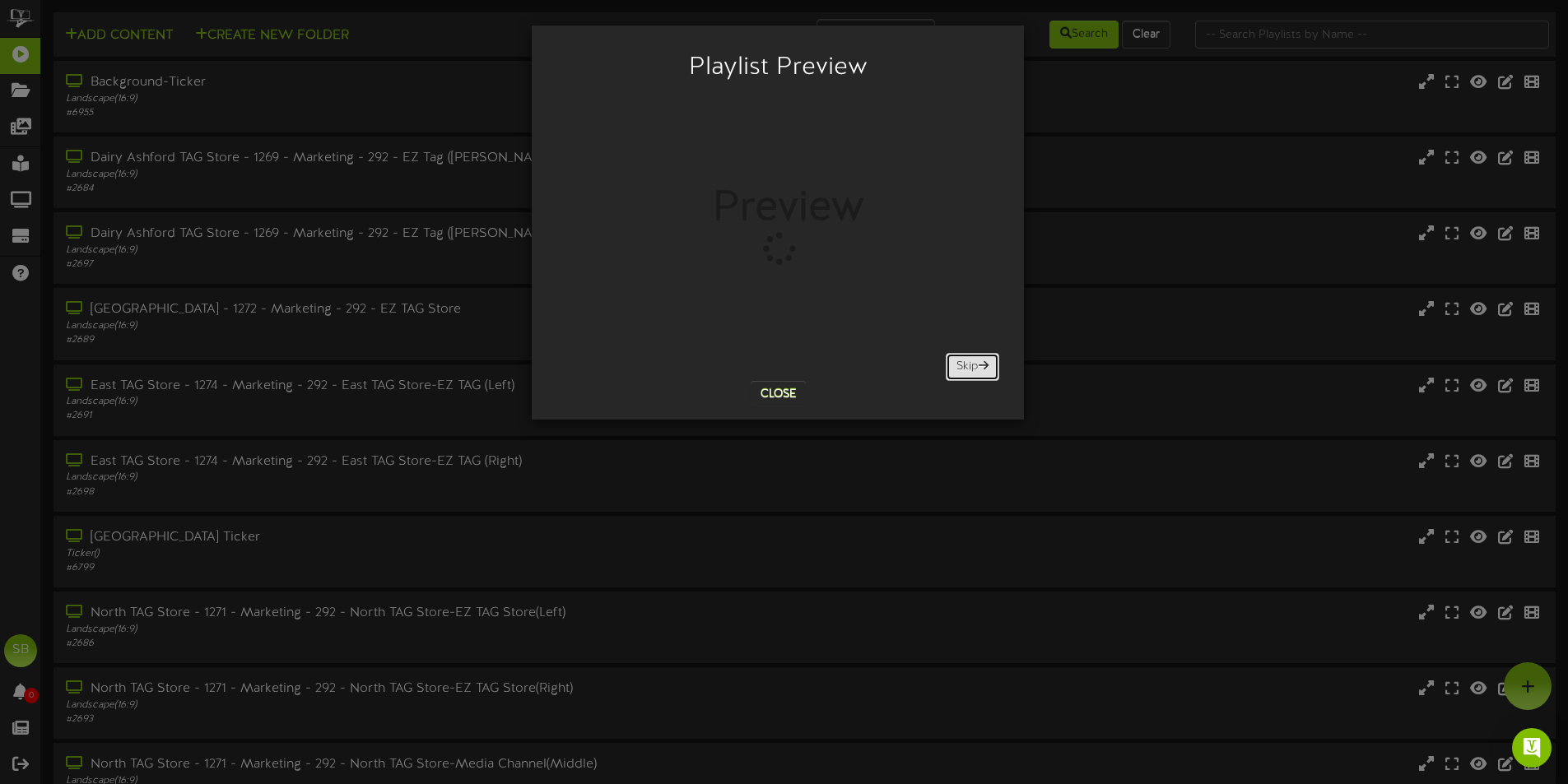
click at [966, 374] on button "Skip" at bounding box center [972, 366] width 54 height 28
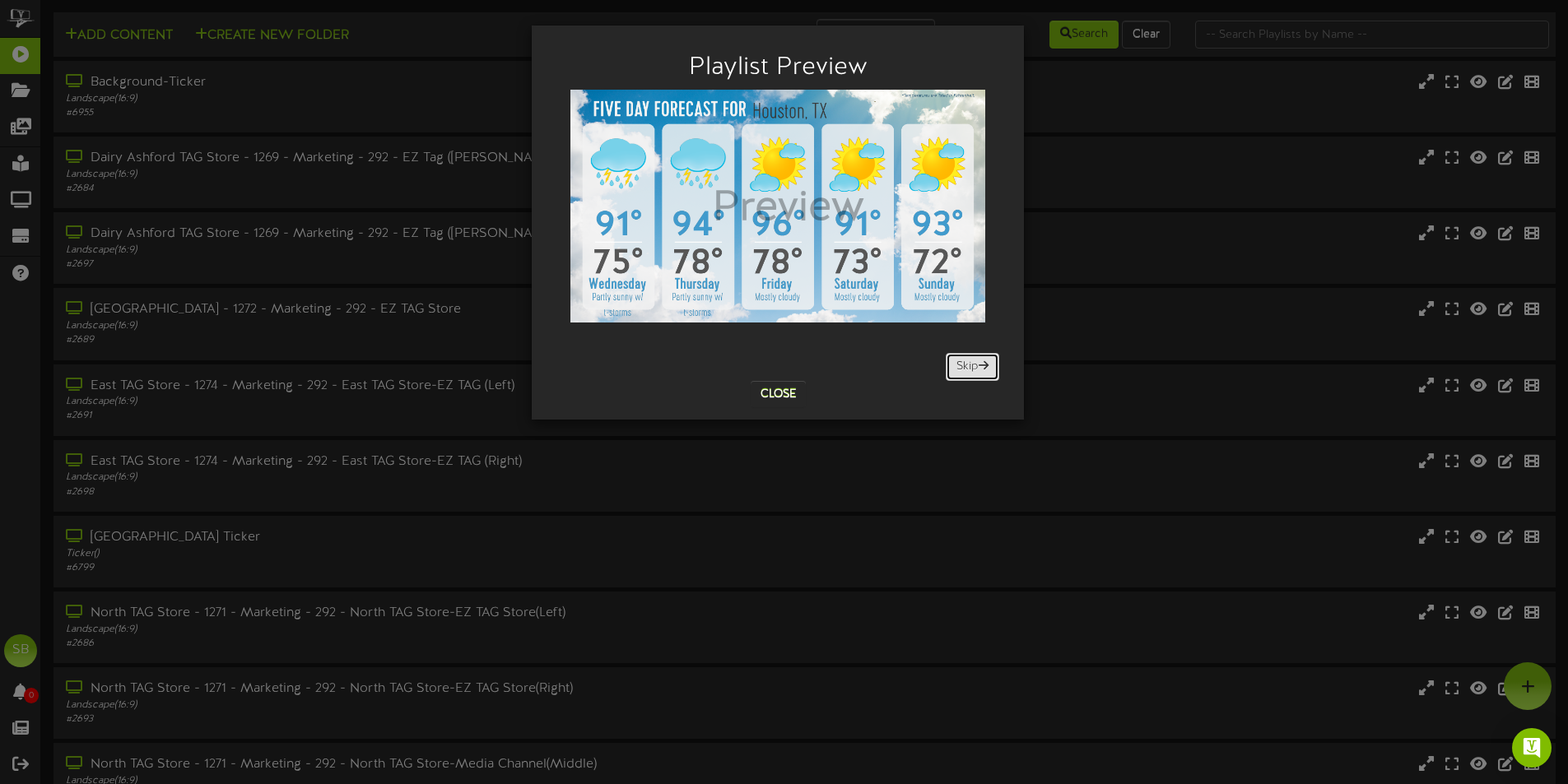
click at [966, 373] on button "Skip" at bounding box center [972, 366] width 54 height 28
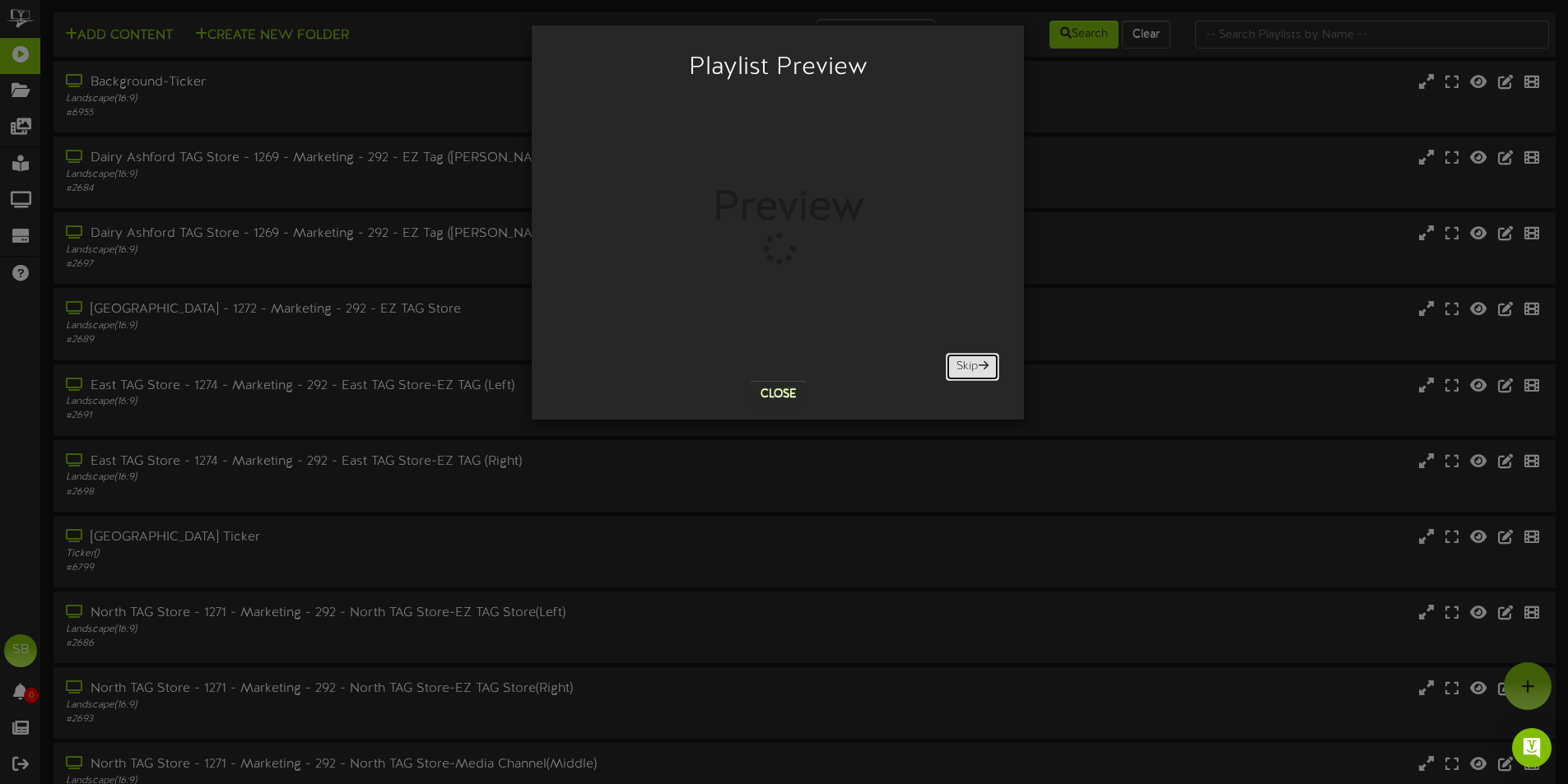
click at [966, 373] on button "Skip" at bounding box center [972, 366] width 54 height 28
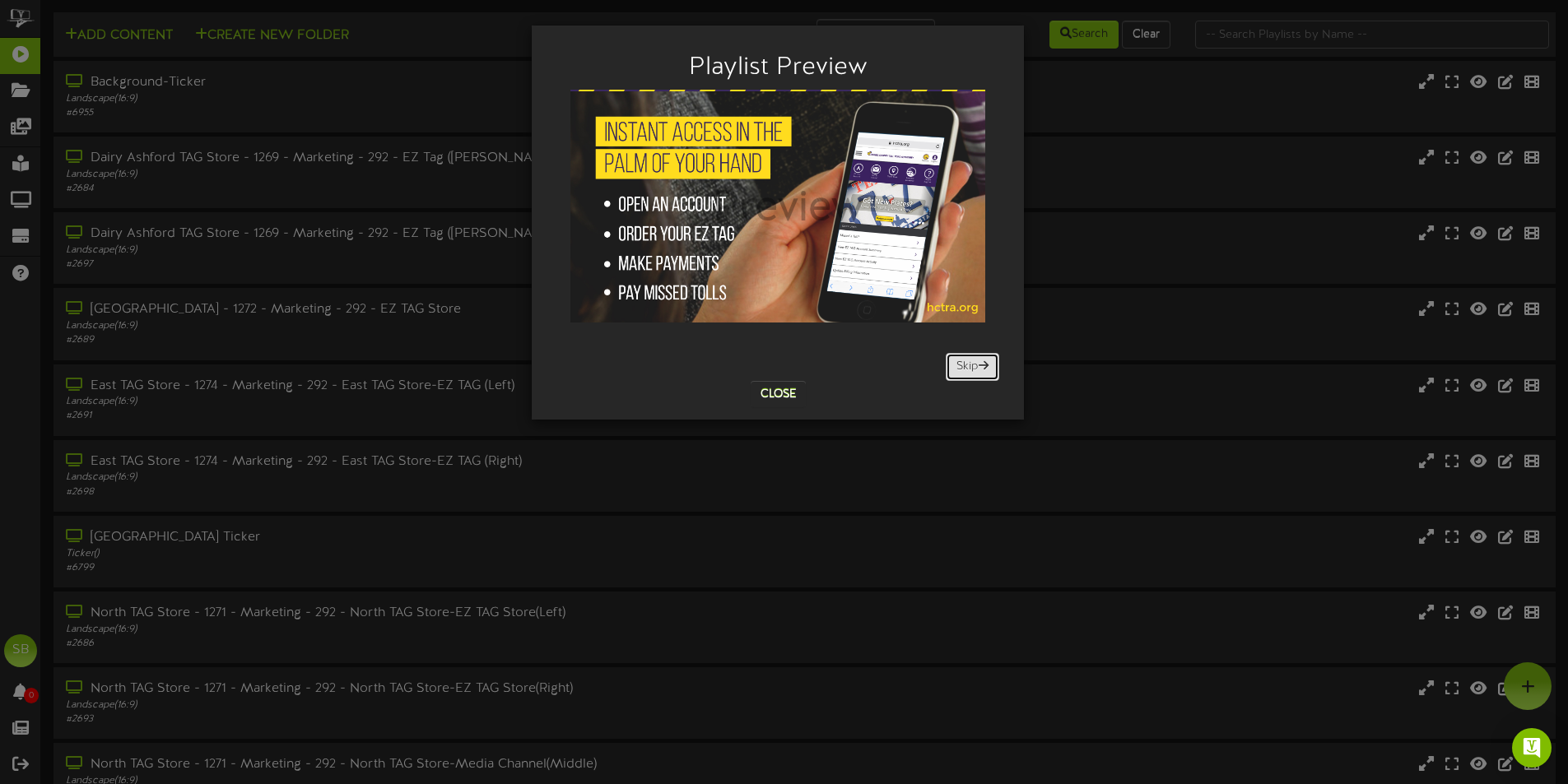
click at [966, 373] on button "Skip" at bounding box center [972, 366] width 54 height 28
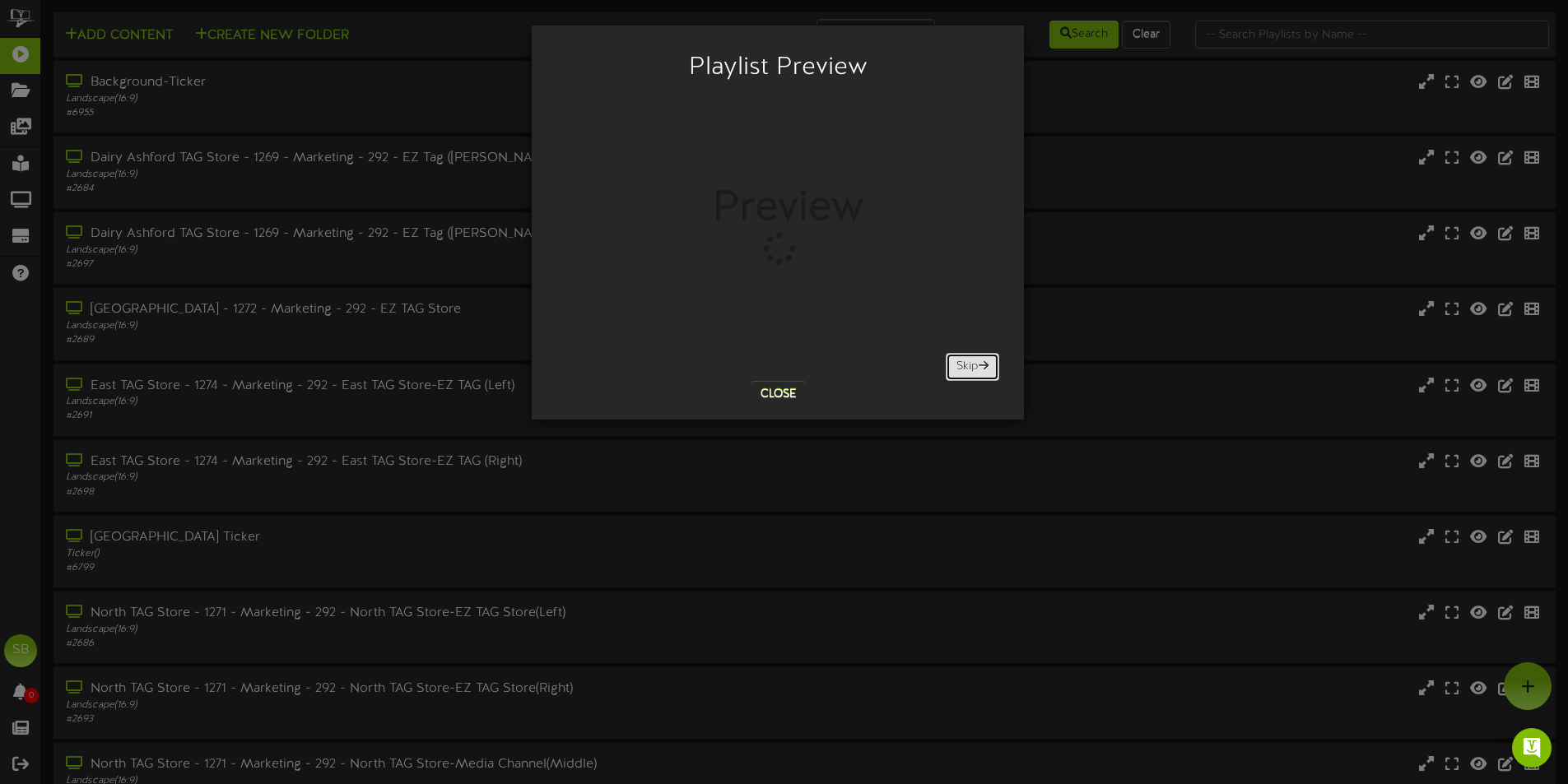
click at [966, 373] on button "Skip" at bounding box center [972, 366] width 54 height 28
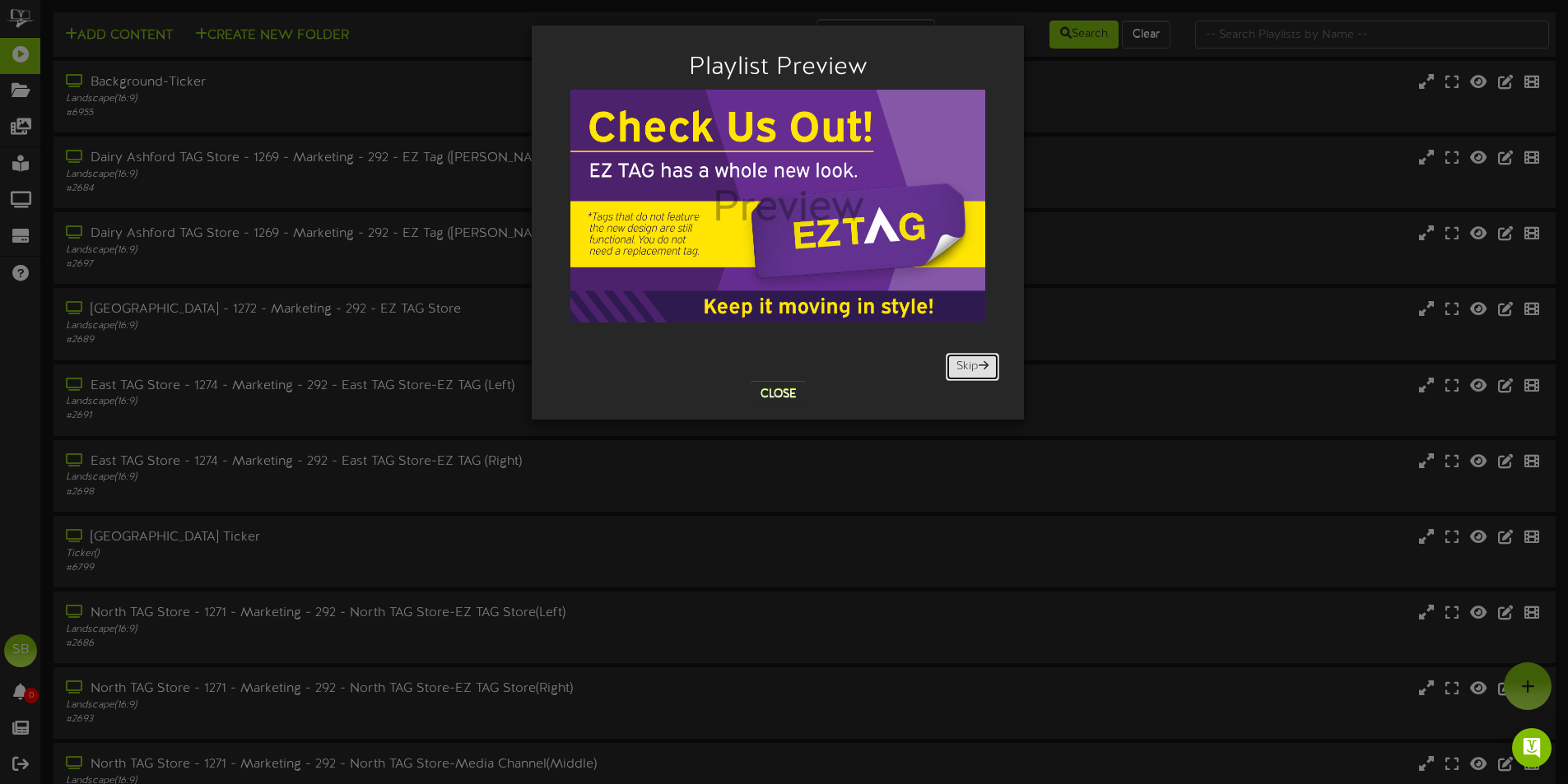
click at [966, 373] on button "Skip" at bounding box center [972, 366] width 54 height 28
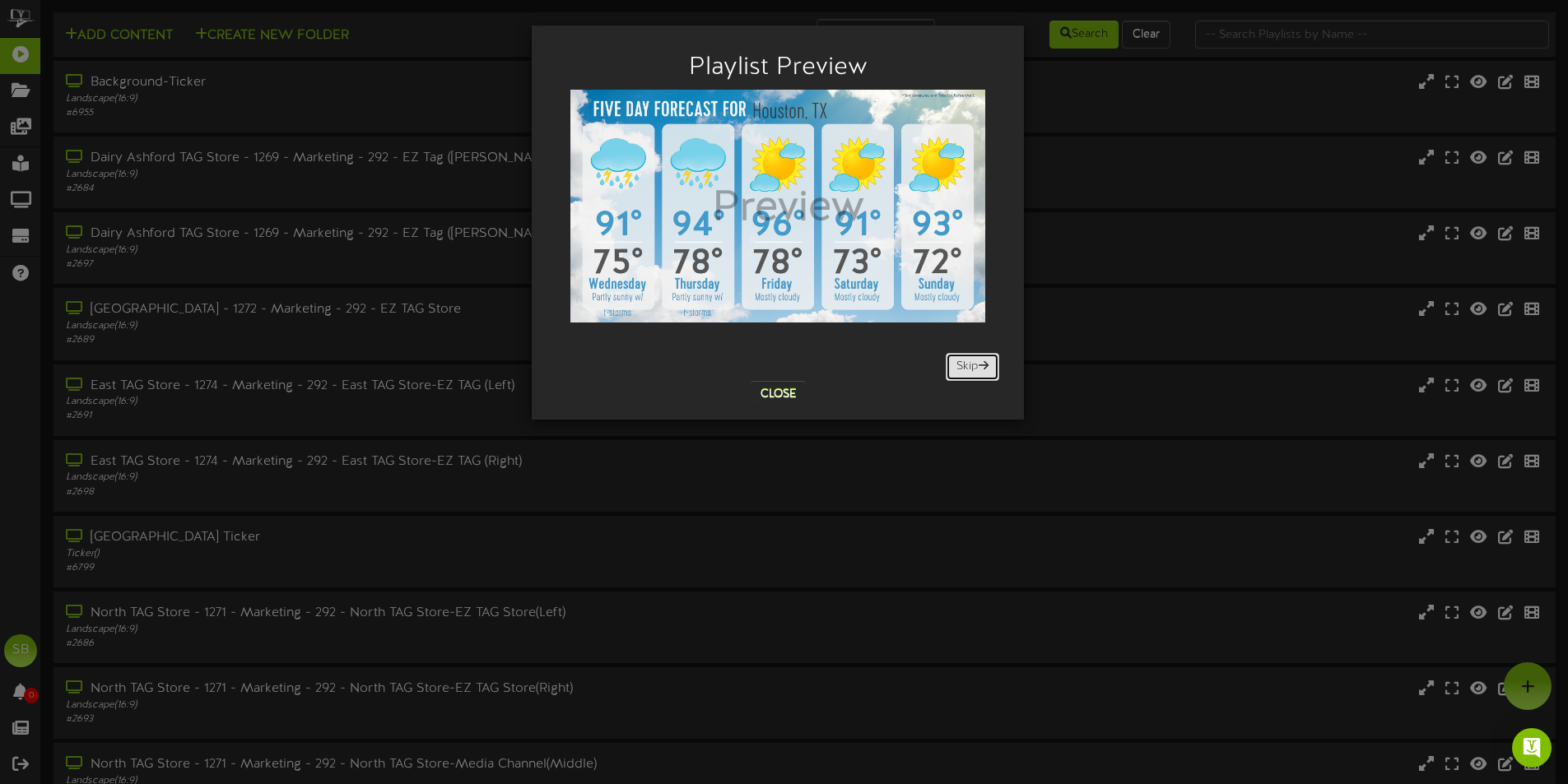
click at [966, 373] on button "Skip" at bounding box center [972, 366] width 54 height 28
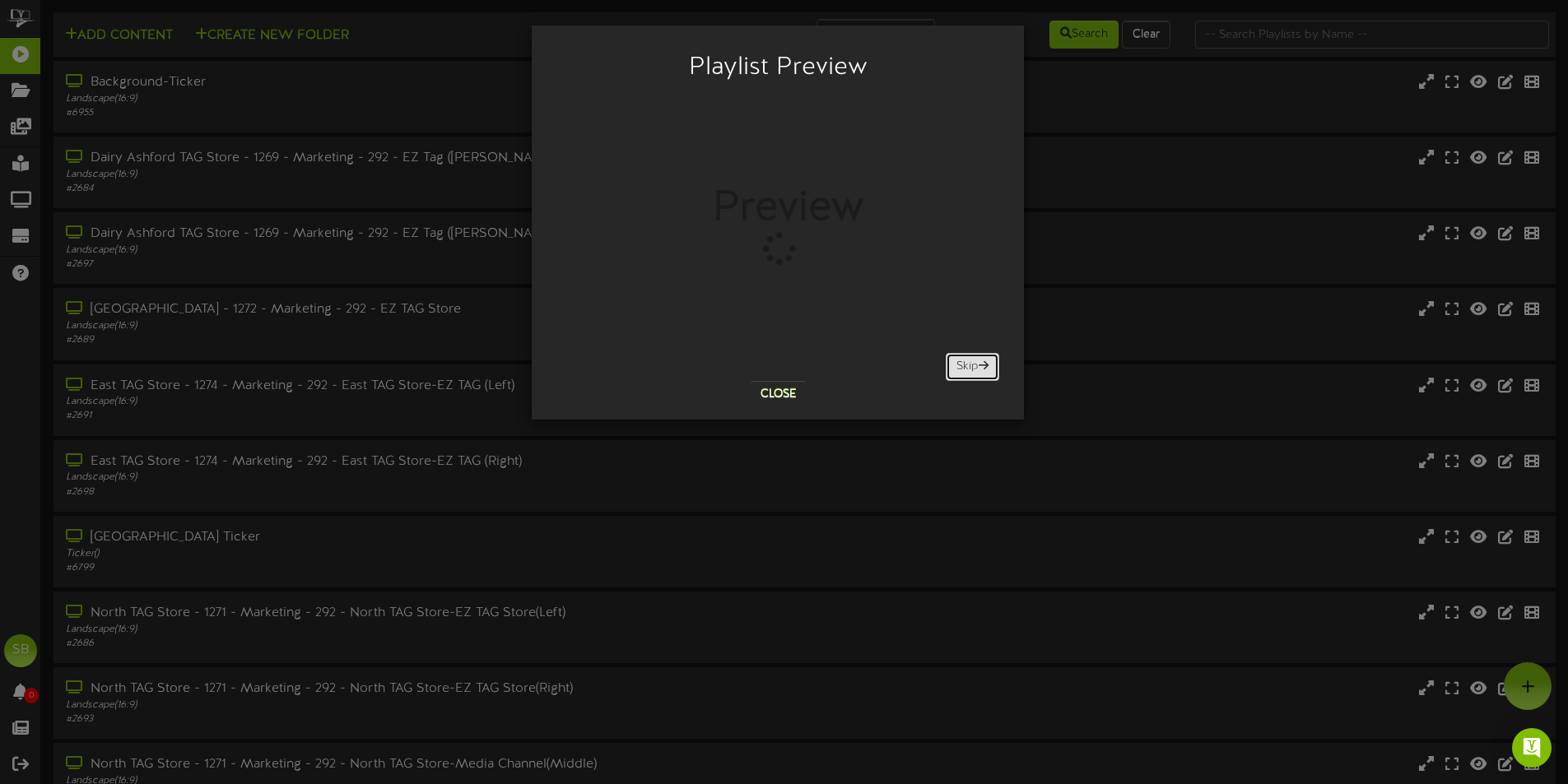
click at [966, 373] on button "Skip" at bounding box center [972, 366] width 54 height 28
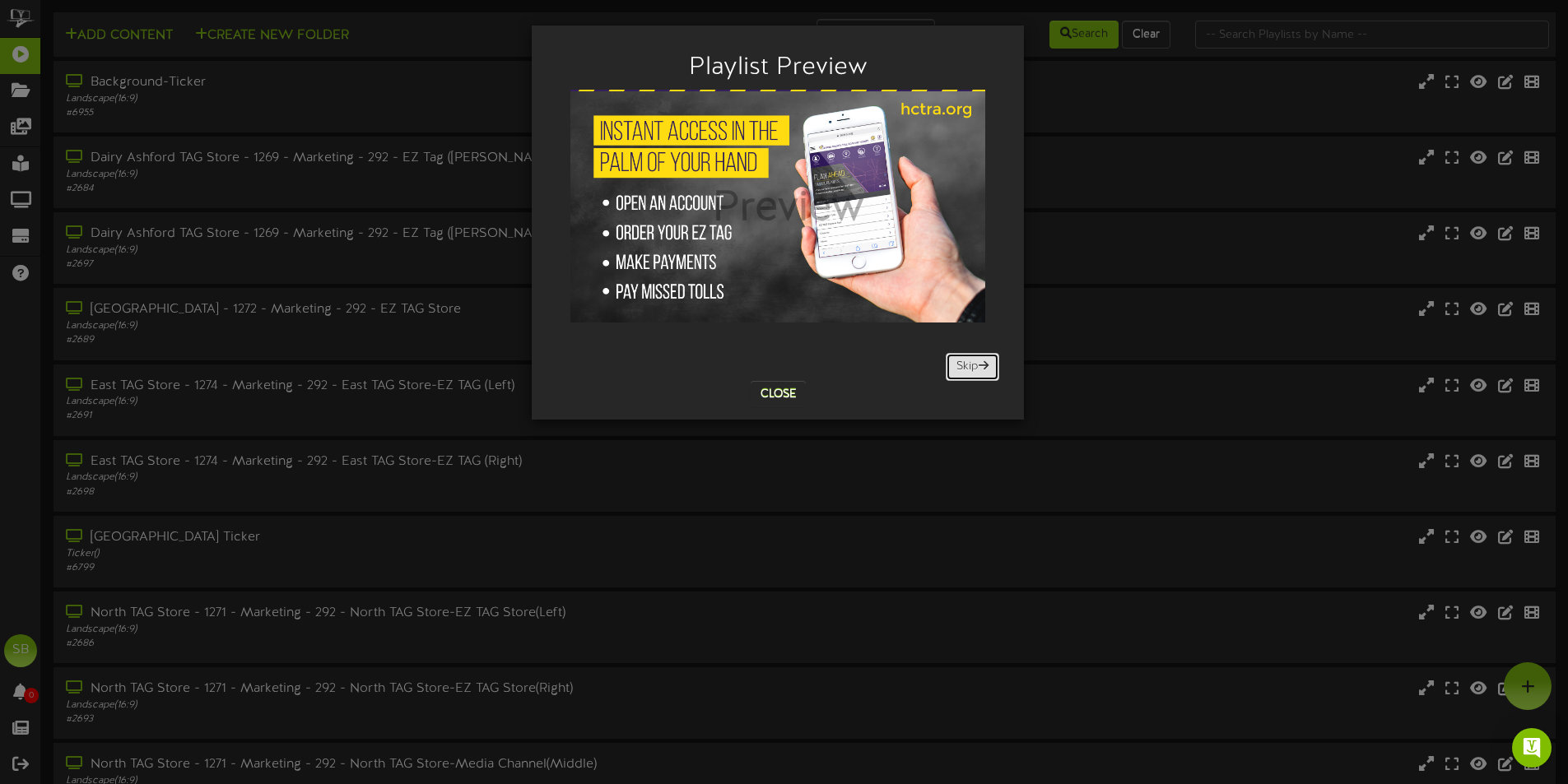
click at [966, 373] on button "Skip" at bounding box center [972, 366] width 54 height 28
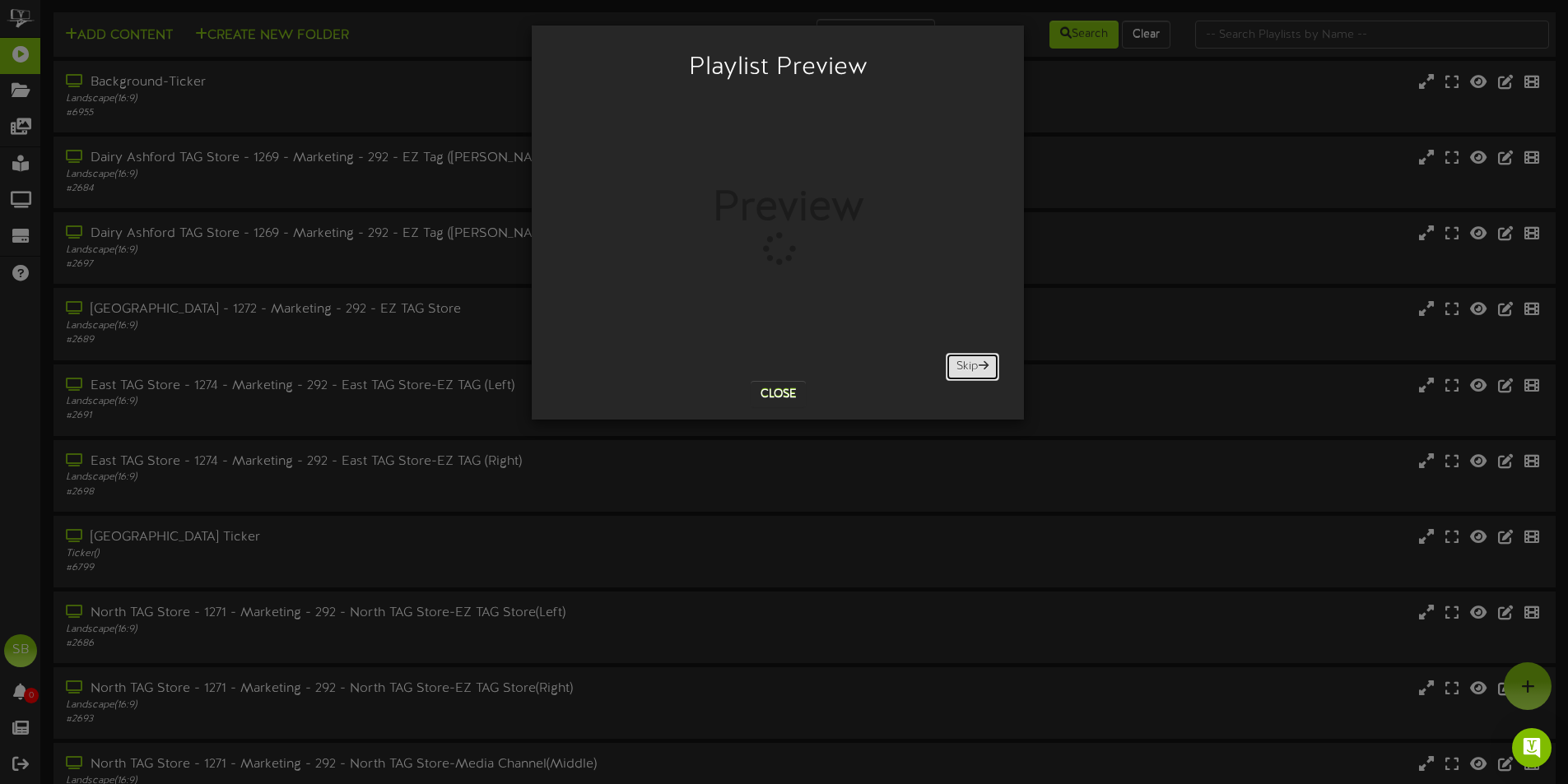
click at [966, 373] on button "Skip" at bounding box center [972, 366] width 54 height 28
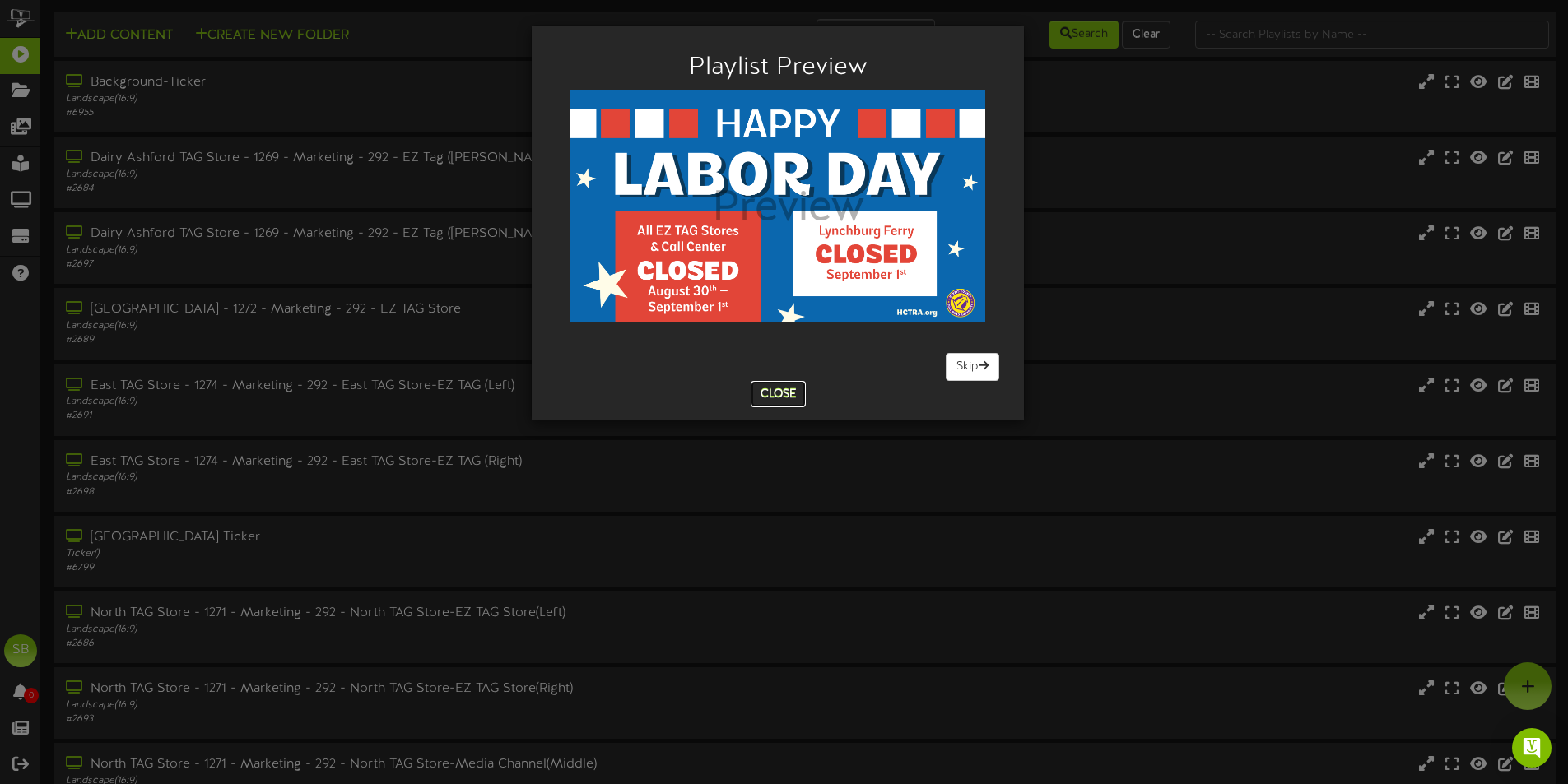
click at [791, 397] on button "Close" at bounding box center [778, 394] width 55 height 26
